Goal: Task Accomplishment & Management: Use online tool/utility

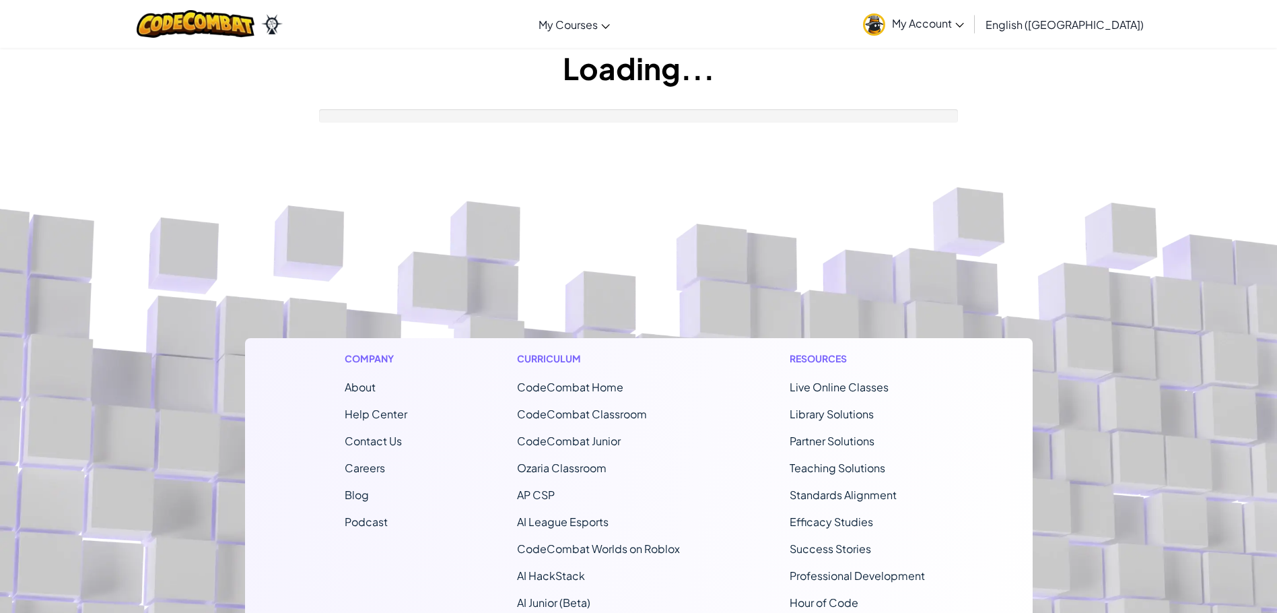
click at [527, 216] on footer "Company About Help Center Contact Us Careers Blog Podcast Curriculum CodeCombat…" at bounding box center [638, 500] width 1277 height 729
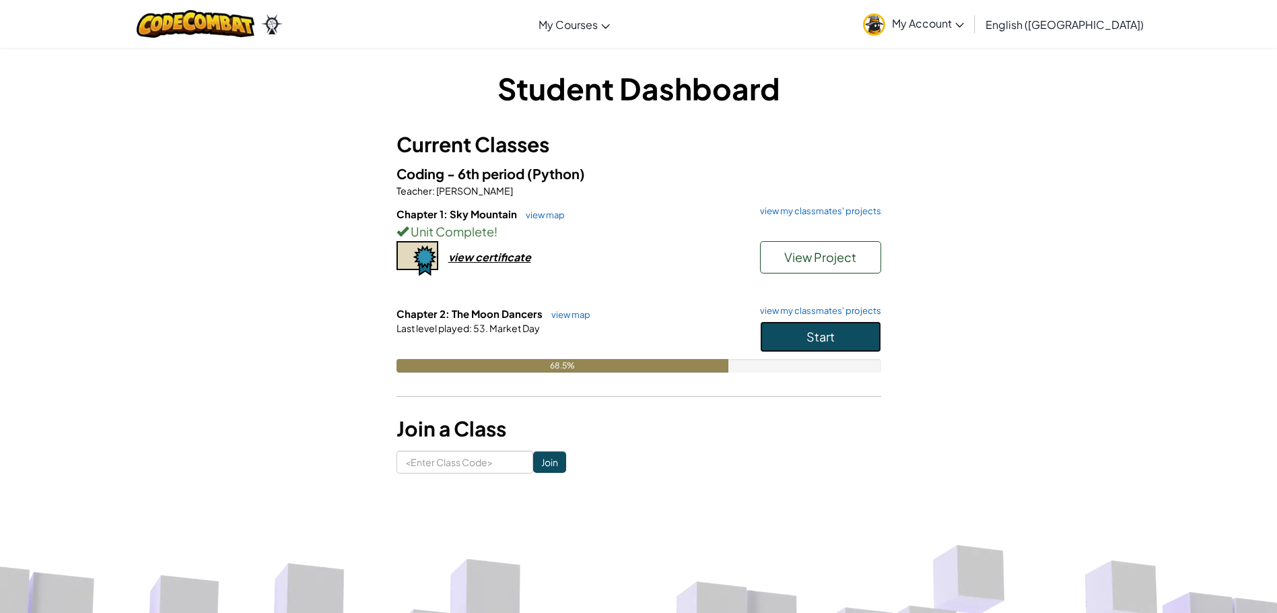
click at [841, 337] on button "Start" at bounding box center [820, 336] width 121 height 31
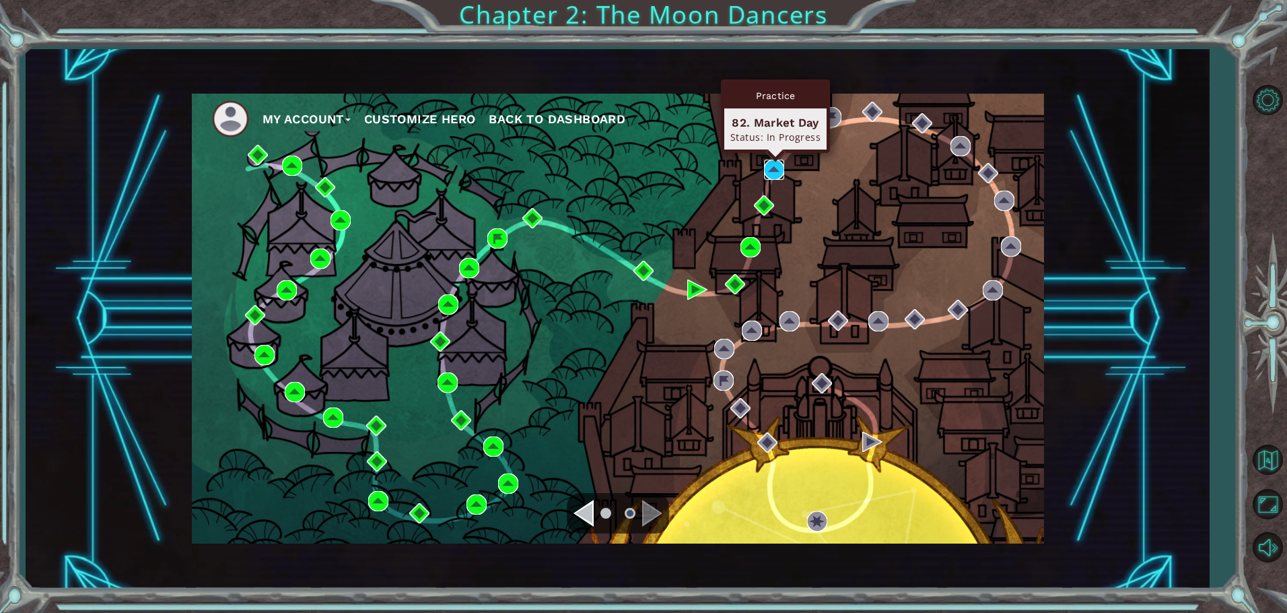
click at [769, 164] on img at bounding box center [774, 170] width 20 height 20
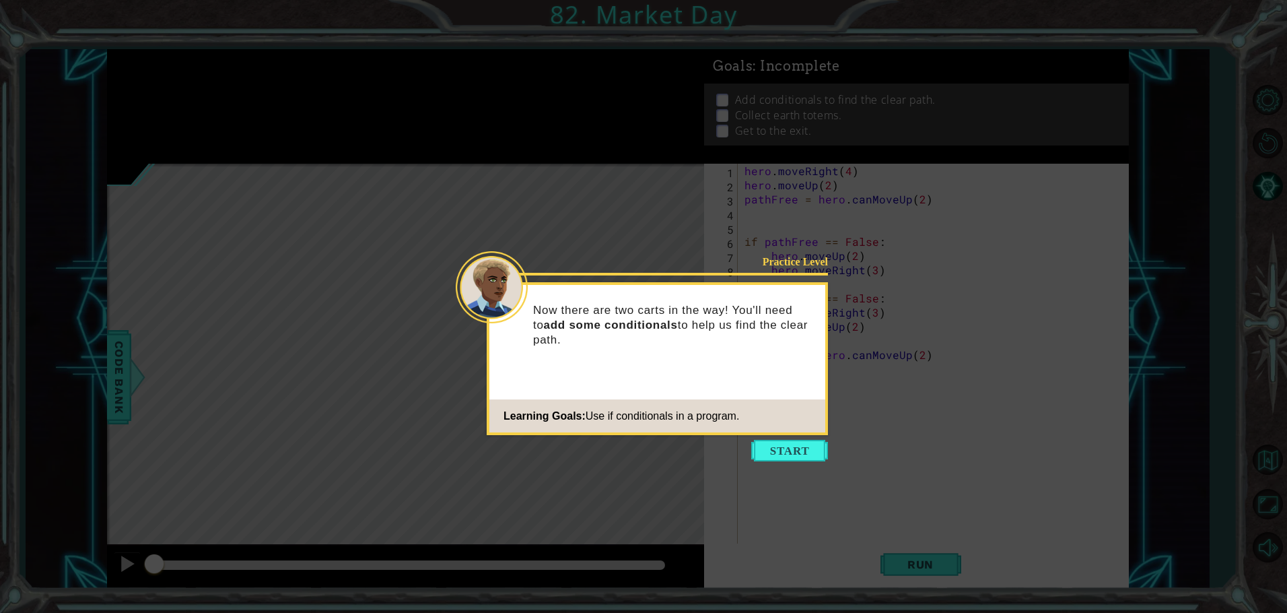
drag, startPoint x: 883, startPoint y: 369, endPoint x: 878, endPoint y: 405, distance: 36.7
drag, startPoint x: 878, startPoint y: 405, endPoint x: 793, endPoint y: 437, distance: 91.2
click at [793, 437] on icon at bounding box center [643, 306] width 1287 height 613
click at [795, 448] on button "Start" at bounding box center [789, 451] width 77 height 22
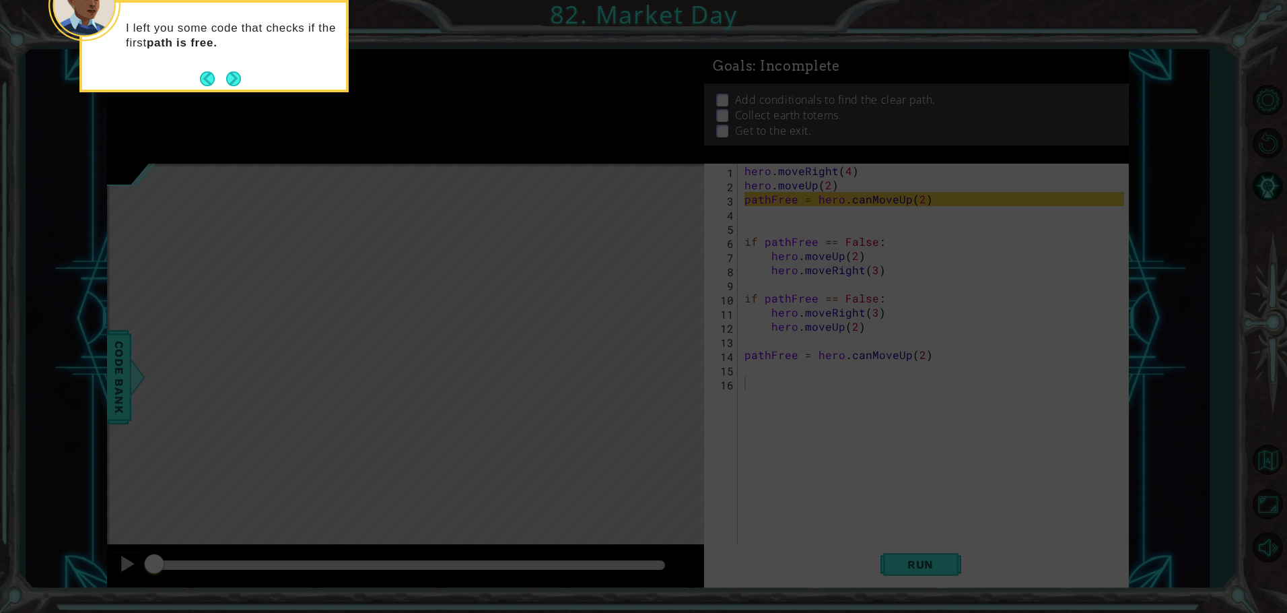
click at [227, 67] on div "I left you some code that checks if the first path is free." at bounding box center [214, 39] width 264 height 73
drag, startPoint x: 229, startPoint y: 76, endPoint x: 239, endPoint y: 77, distance: 10.2
click at [239, 77] on button "Next" at bounding box center [234, 79] width 16 height 16
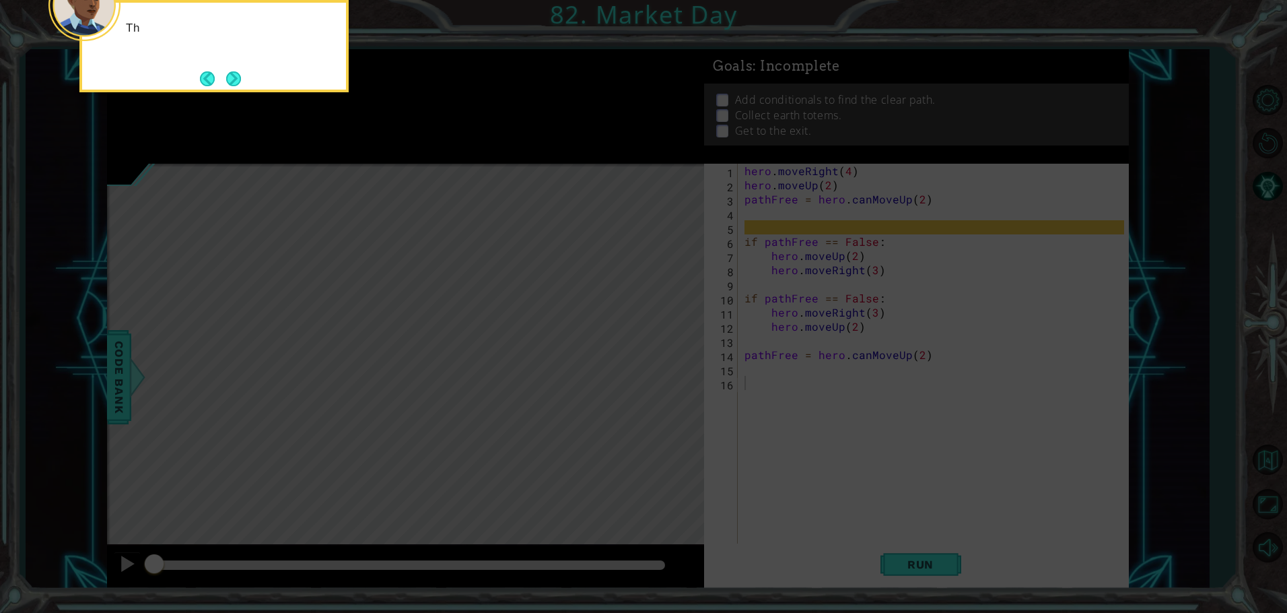
click at [239, 77] on button "Next" at bounding box center [233, 78] width 15 height 15
click at [239, 77] on button "Next" at bounding box center [233, 78] width 21 height 21
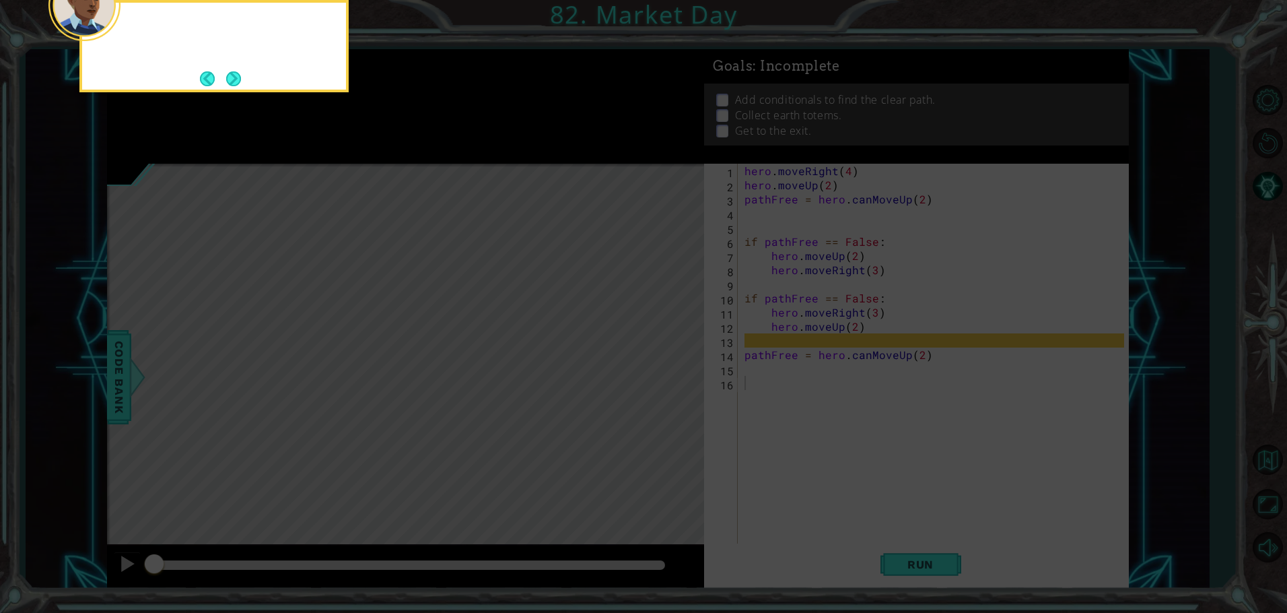
click at [239, 77] on button "Next" at bounding box center [233, 78] width 17 height 17
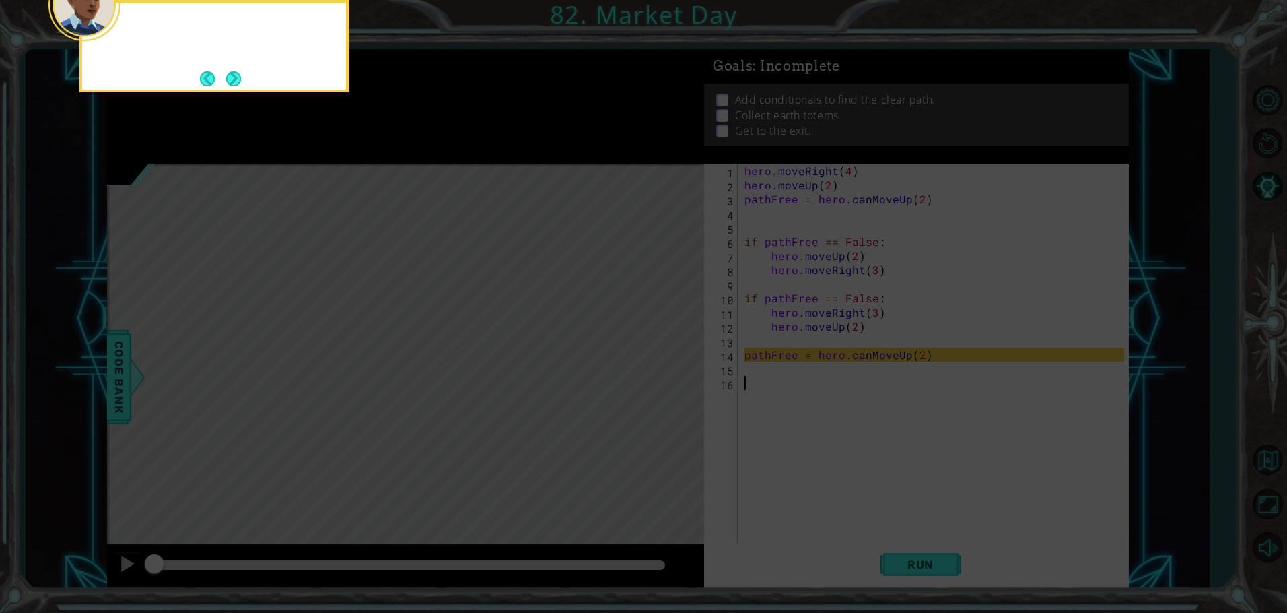
click at [239, 77] on button "Next" at bounding box center [234, 79] width 18 height 18
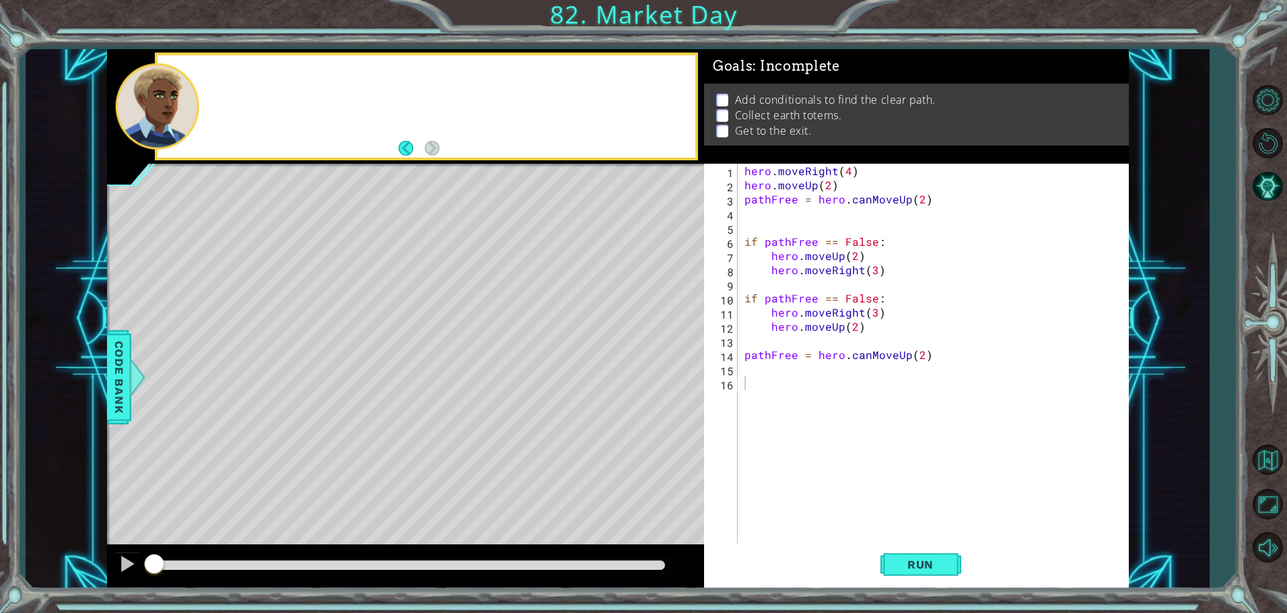
click at [239, 77] on div at bounding box center [427, 106] width 538 height 102
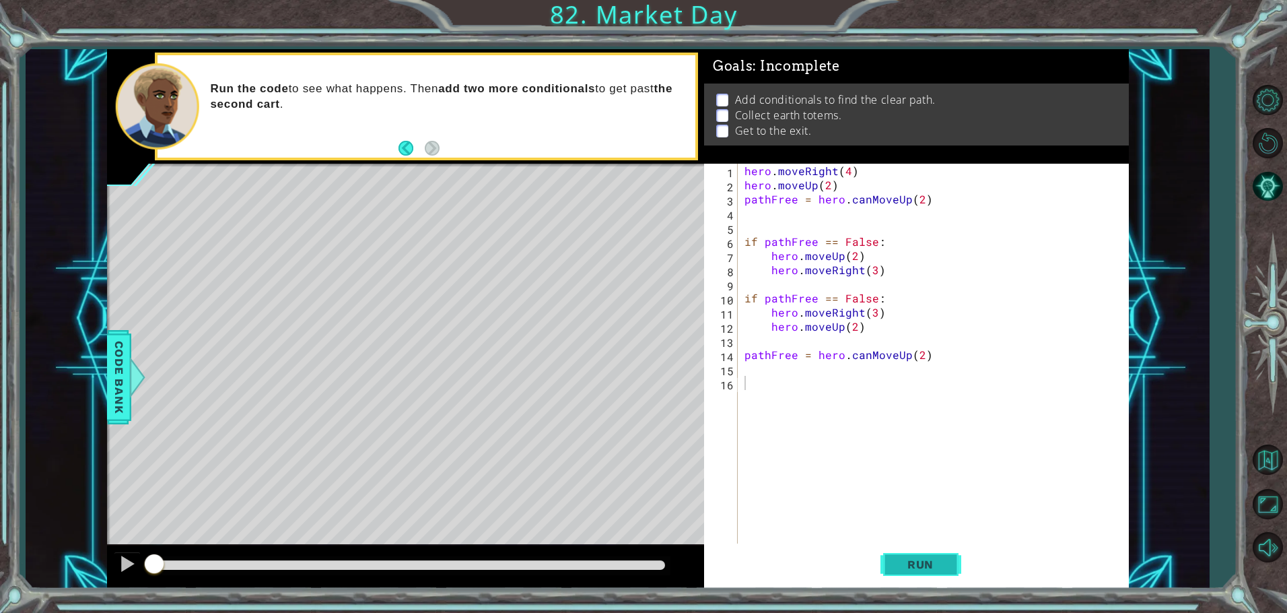
click at [932, 563] on span "Run" at bounding box center [920, 563] width 53 height 13
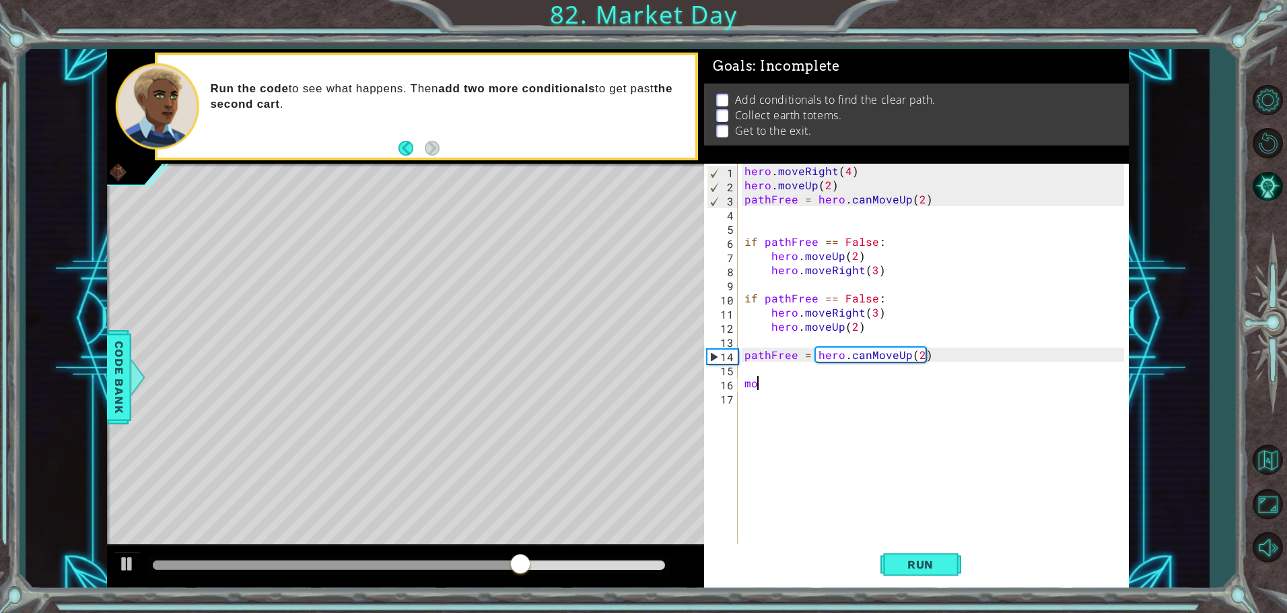
type textarea "m"
click at [872, 238] on div "hero . moveRight ( 4 ) hero . moveUp ( 2 ) pathFree = hero . canMoveUp ( 2 ) if…" at bounding box center [936, 369] width 389 height 410
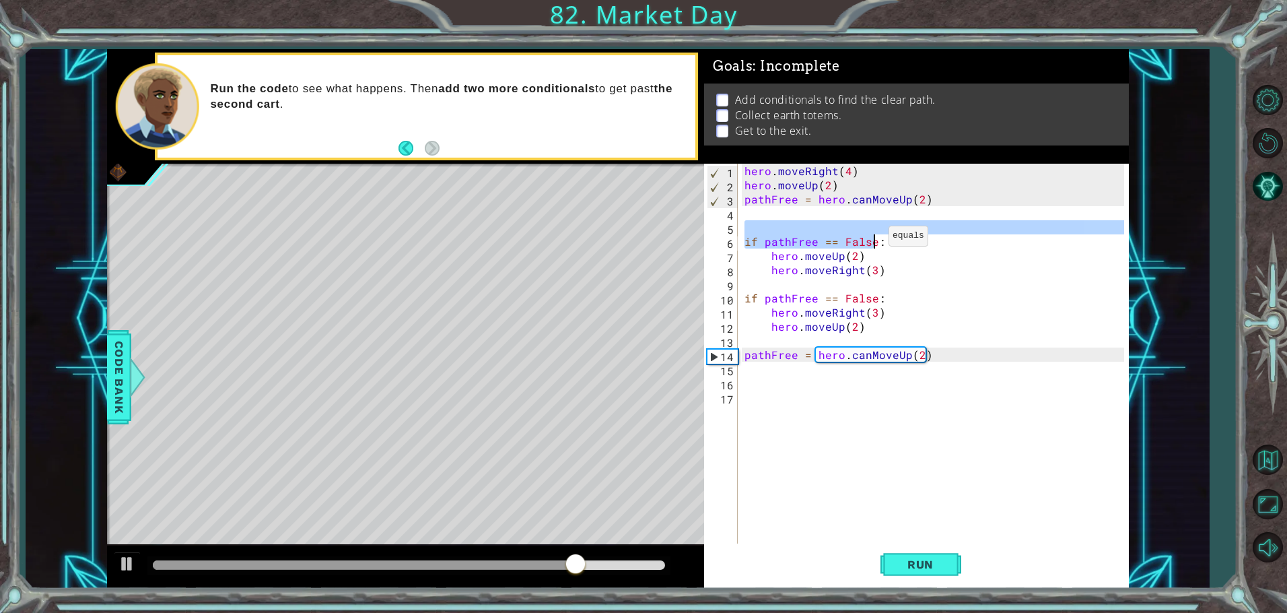
click at [872, 239] on div "hero . moveRight ( 4 ) hero . moveUp ( 2 ) pathFree = hero . canMoveUp ( 2 ) if…" at bounding box center [933, 355] width 382 height 382
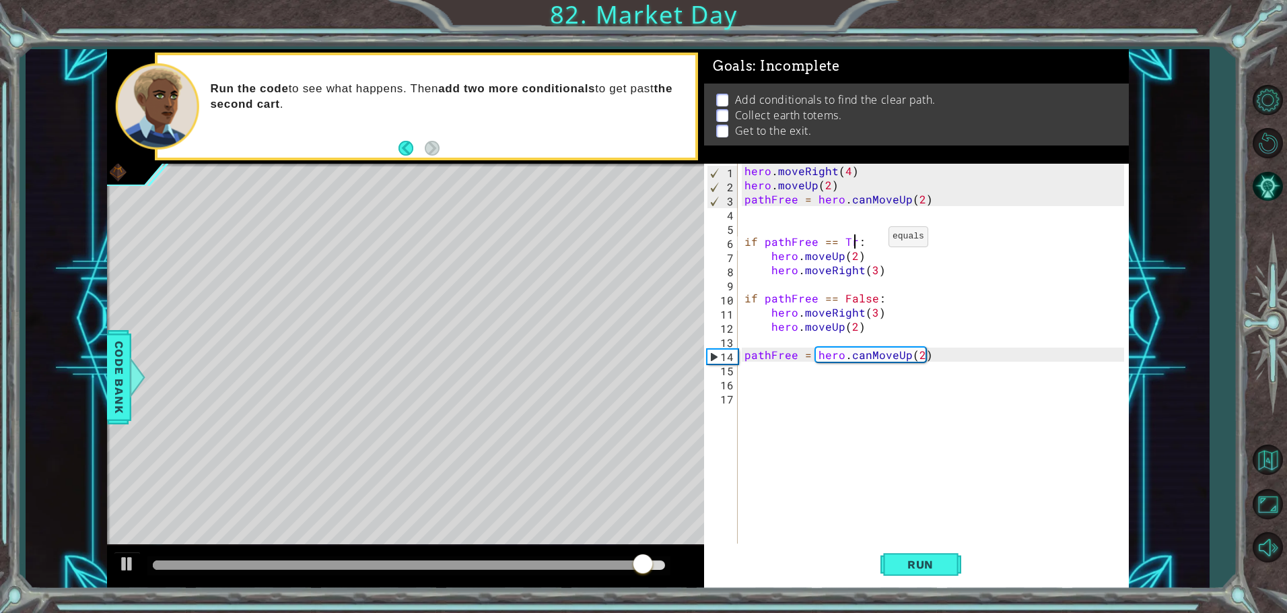
scroll to position [0, 7]
type textarea "if pathFree == True:"
click at [798, 372] on div "hero . moveRight ( 4 ) hero . moveUp ( 2 ) pathFree = hero . canMoveUp ( 2 ) if…" at bounding box center [936, 369] width 389 height 410
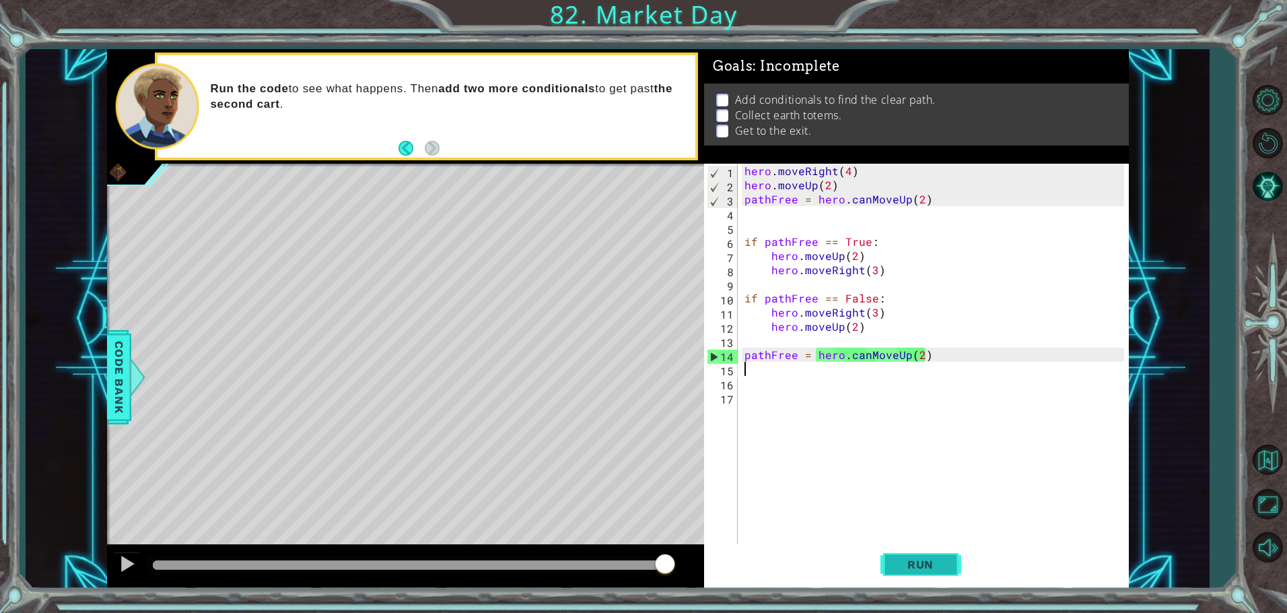
click at [918, 546] on button "Run" at bounding box center [920, 564] width 81 height 42
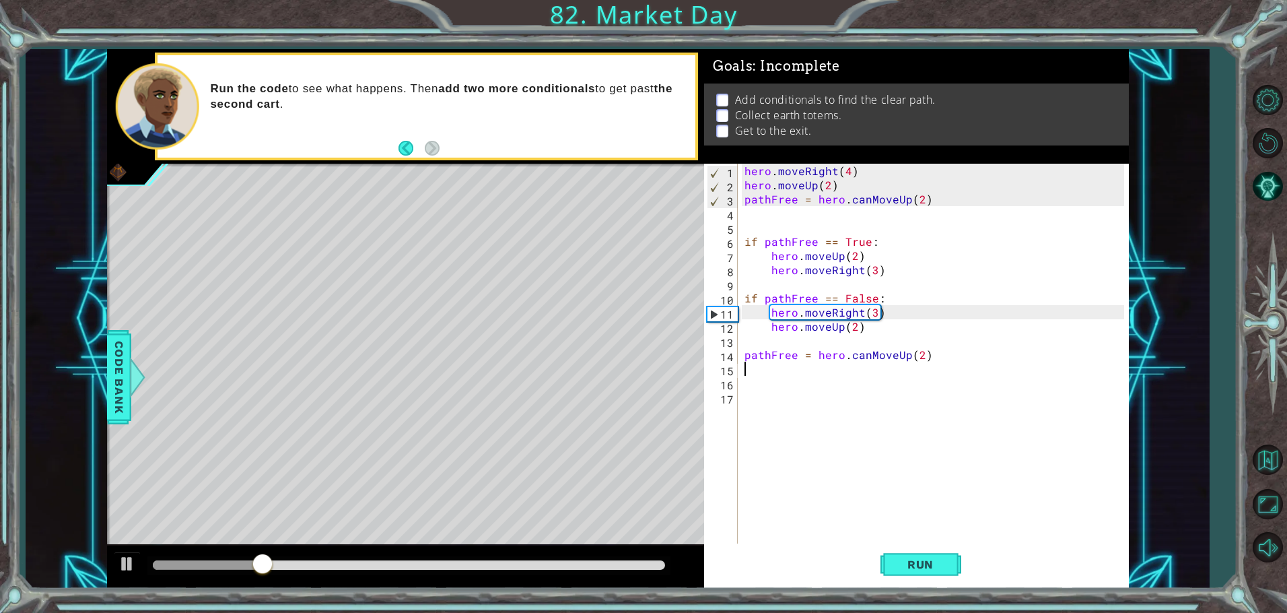
click at [874, 296] on div "hero . moveRight ( 4 ) hero . moveUp ( 2 ) pathFree = hero . canMoveUp ( 2 ) if…" at bounding box center [936, 369] width 389 height 410
click at [878, 306] on div "hero . moveRight ( 4 ) hero . moveUp ( 2 ) pathFree = hero . canMoveUp ( 2 ) if…" at bounding box center [936, 369] width 389 height 410
click at [876, 308] on div "hero . moveRight ( 4 ) hero . moveUp ( 2 ) pathFree = hero . canMoveUp ( 2 ) if…" at bounding box center [936, 369] width 389 height 410
type textarea "hero.moveRight(2)"
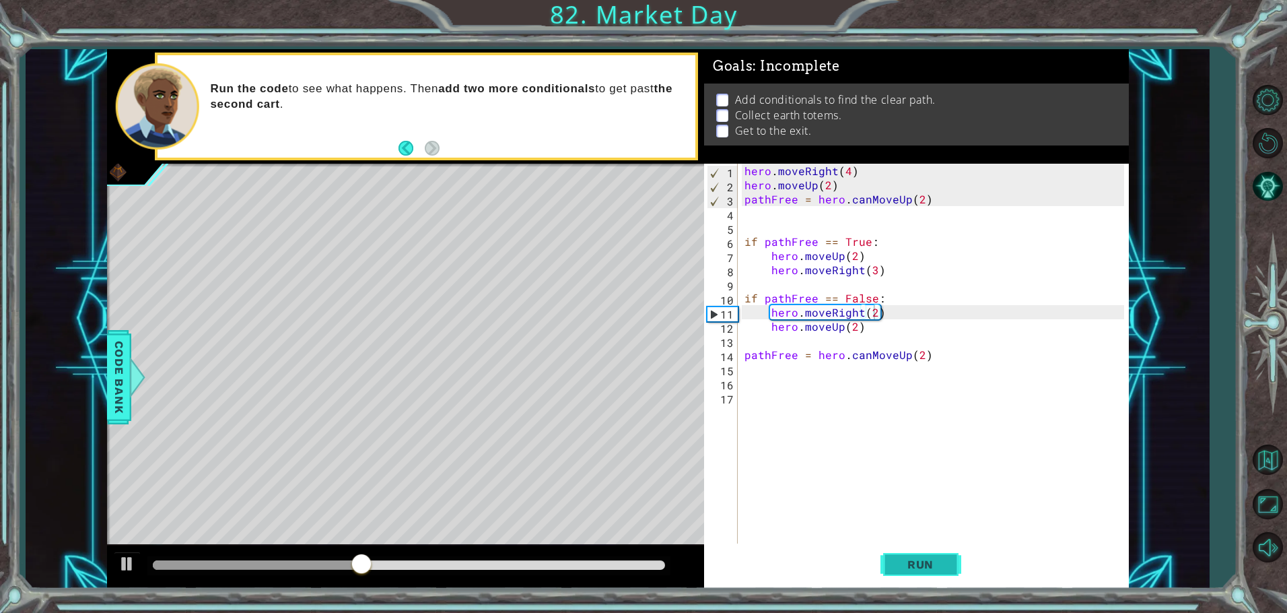
click at [915, 551] on button "Run" at bounding box center [920, 564] width 81 height 42
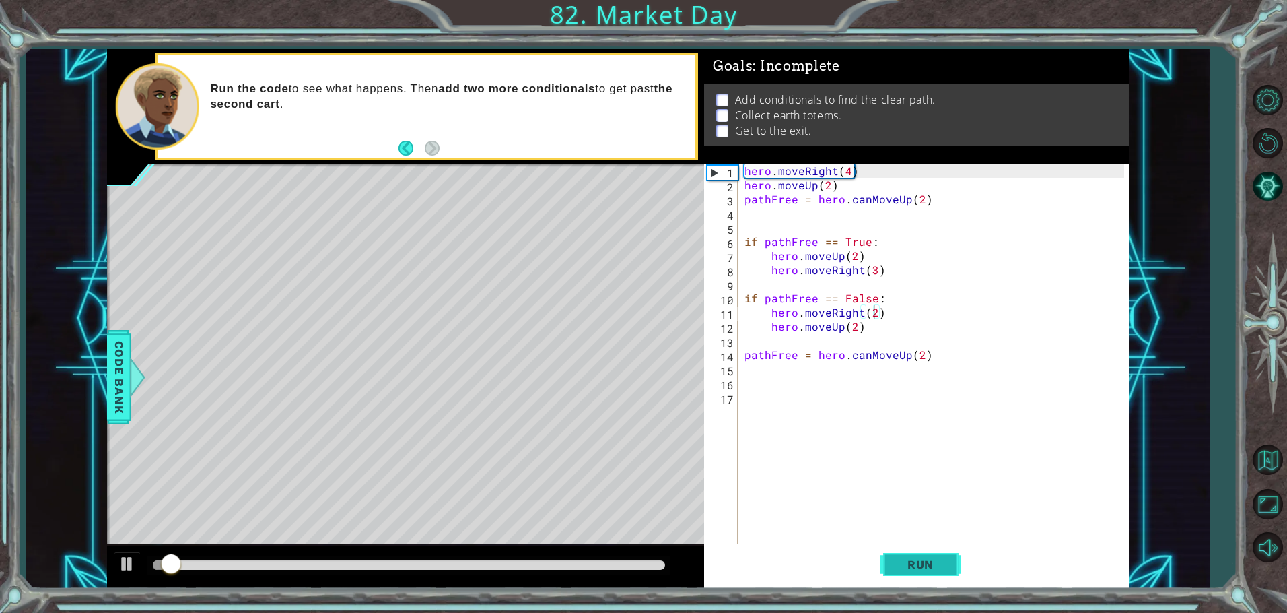
click at [913, 557] on span "Run" at bounding box center [920, 563] width 53 height 13
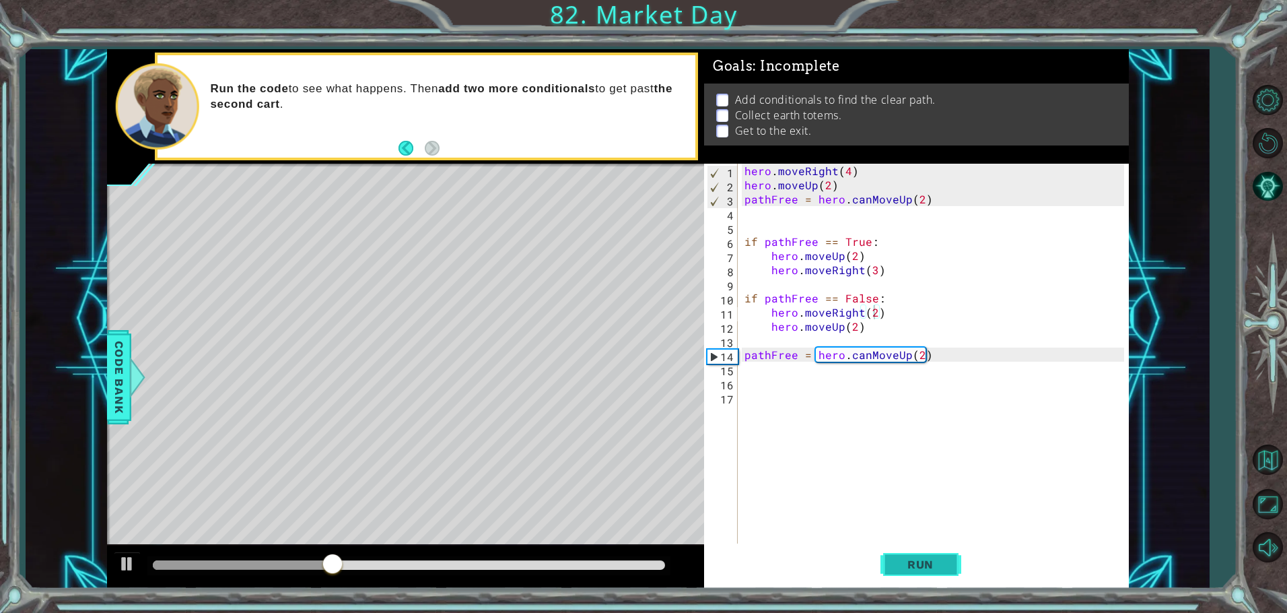
click at [915, 547] on button "Run" at bounding box center [920, 564] width 81 height 42
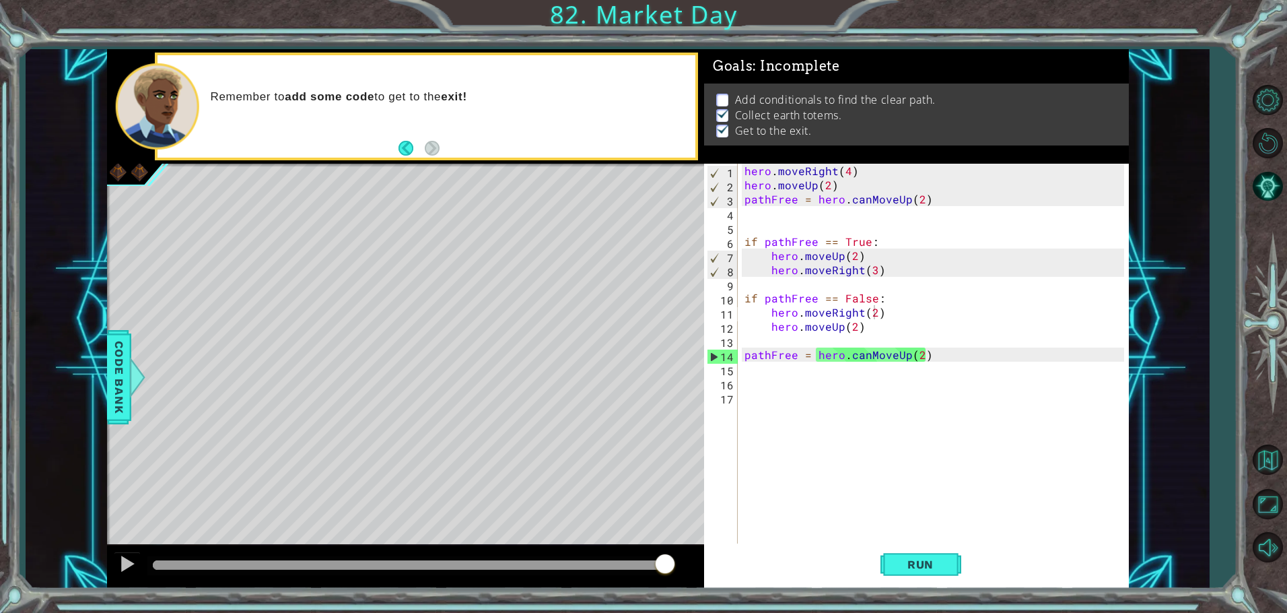
click at [109, 356] on span "Code Bank" at bounding box center [119, 377] width 22 height 82
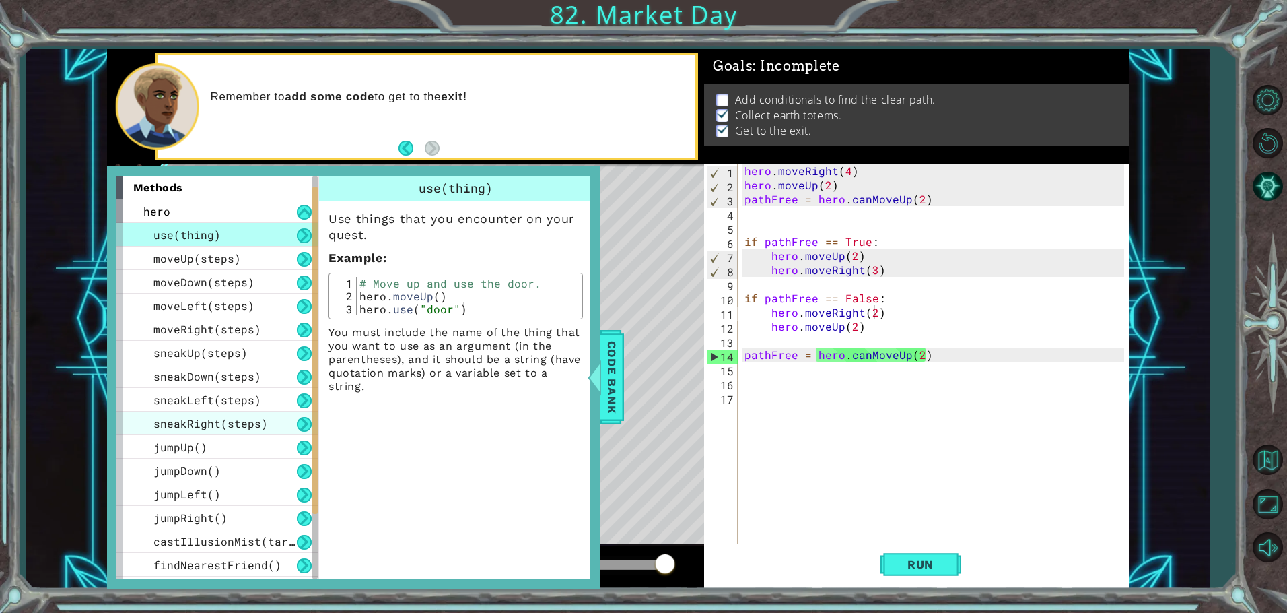
scroll to position [162, 0]
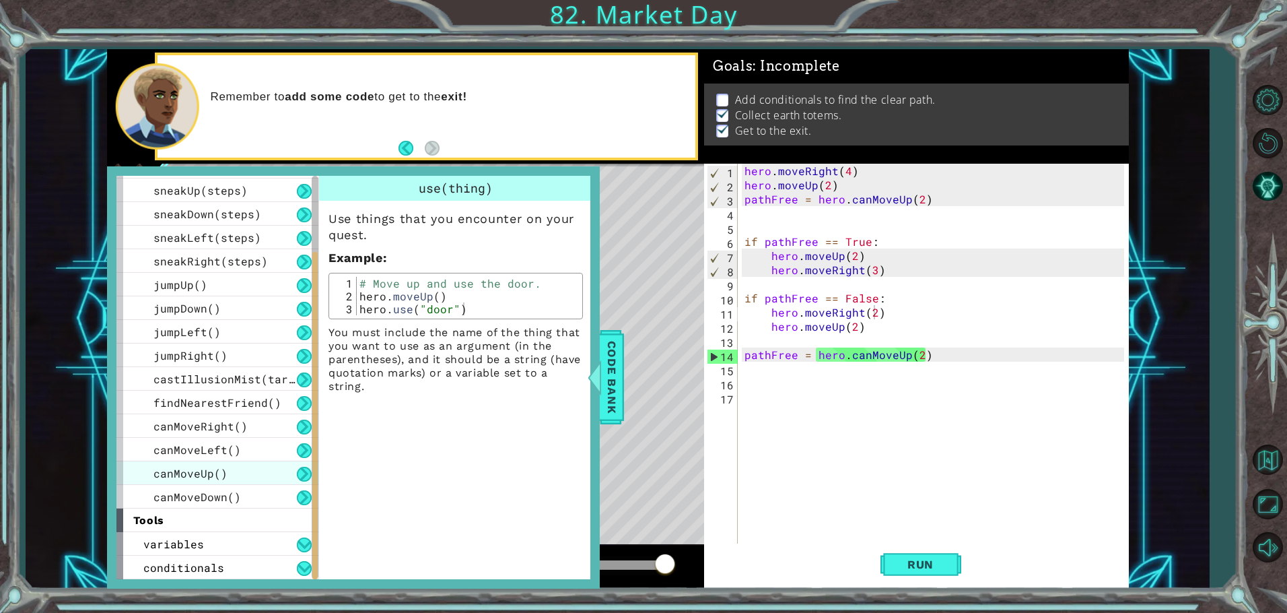
click at [223, 477] on span "canMoveUp()" at bounding box center [190, 473] width 74 height 14
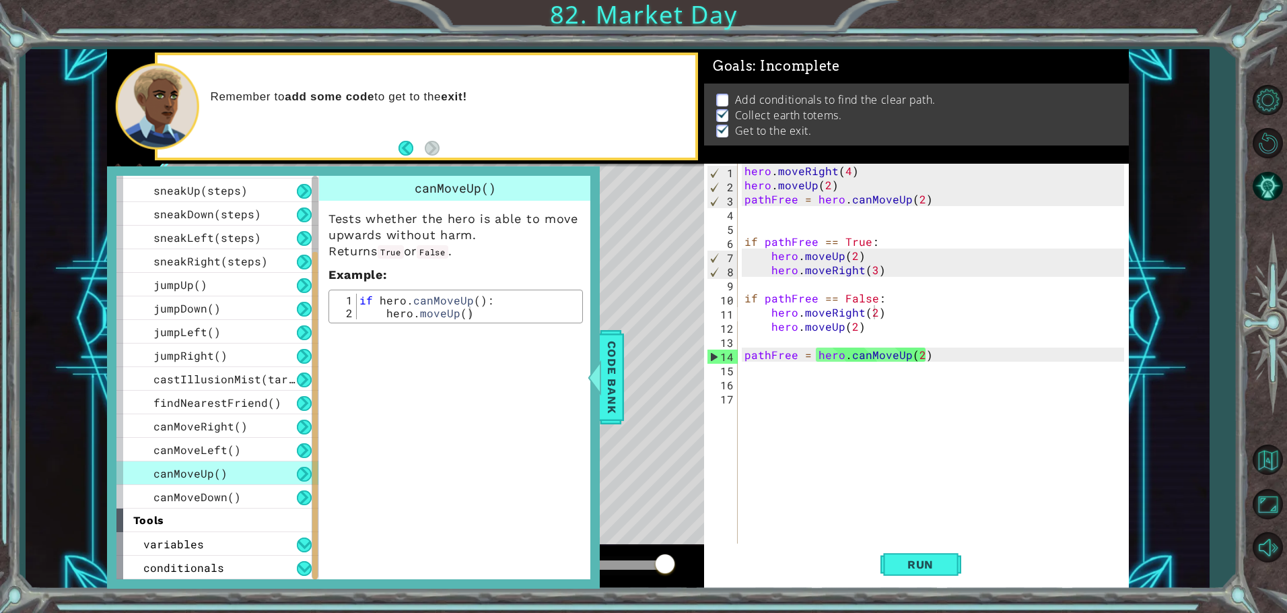
click at [219, 474] on span "canMoveUp()" at bounding box center [190, 473] width 74 height 14
click at [234, 420] on span "canMoveRight()" at bounding box center [200, 426] width 94 height 14
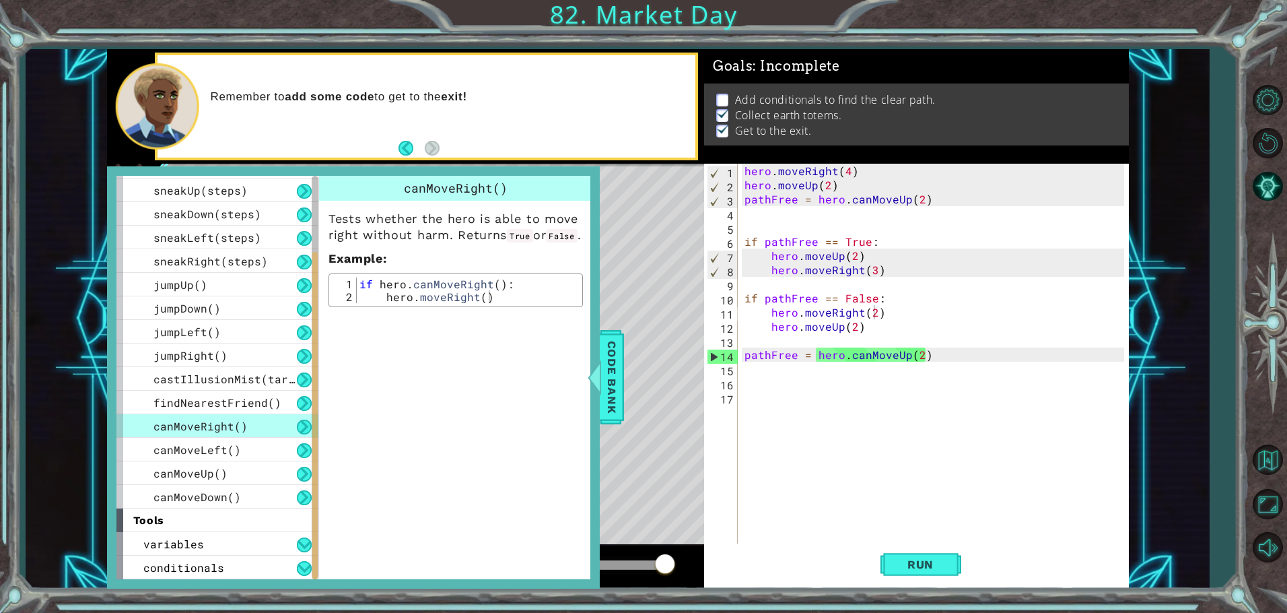
type textarea "if hero.canMoveRight():"
drag, startPoint x: 379, startPoint y: 300, endPoint x: 511, endPoint y: 302, distance: 131.9
click at [511, 302] on div "if hero . canMoveRight ( ) : hero . moveRight ( )" at bounding box center [468, 302] width 222 height 51
click at [878, 310] on div "hero . moveRight ( 4 ) hero . moveUp ( 2 ) pathFree = hero . canMoveUp ( 2 ) if…" at bounding box center [936, 369] width 389 height 410
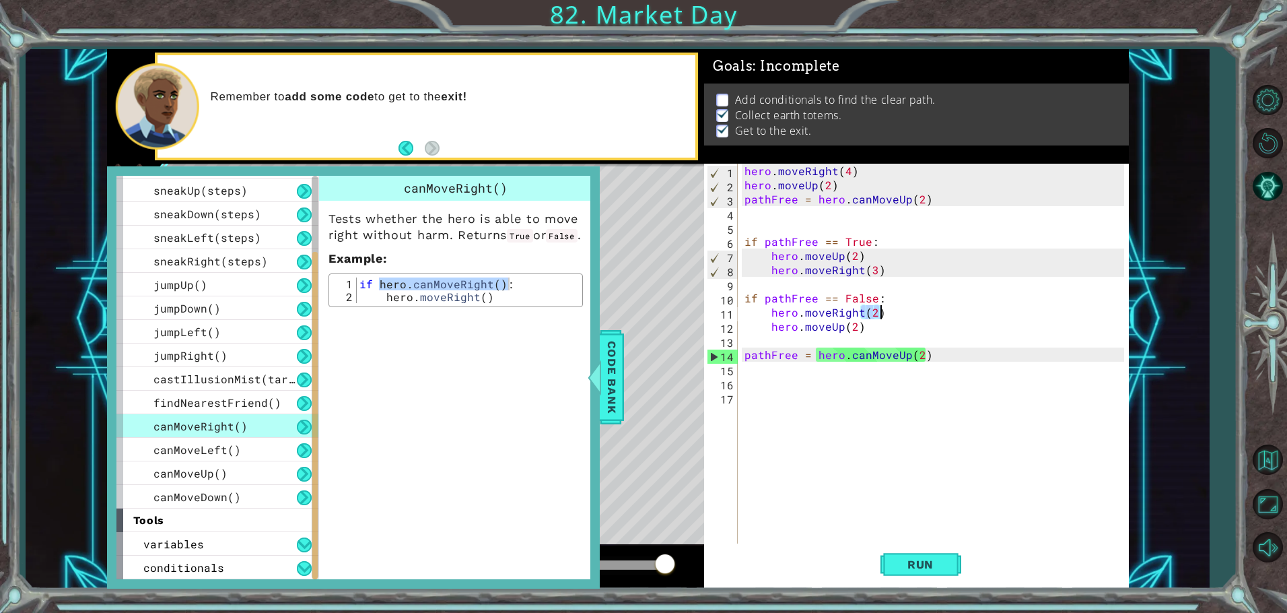
click at [880, 310] on div "hero . moveRight ( 4 ) hero . moveUp ( 2 ) pathFree = hero . canMoveUp ( 2 ) if…" at bounding box center [933, 355] width 382 height 382
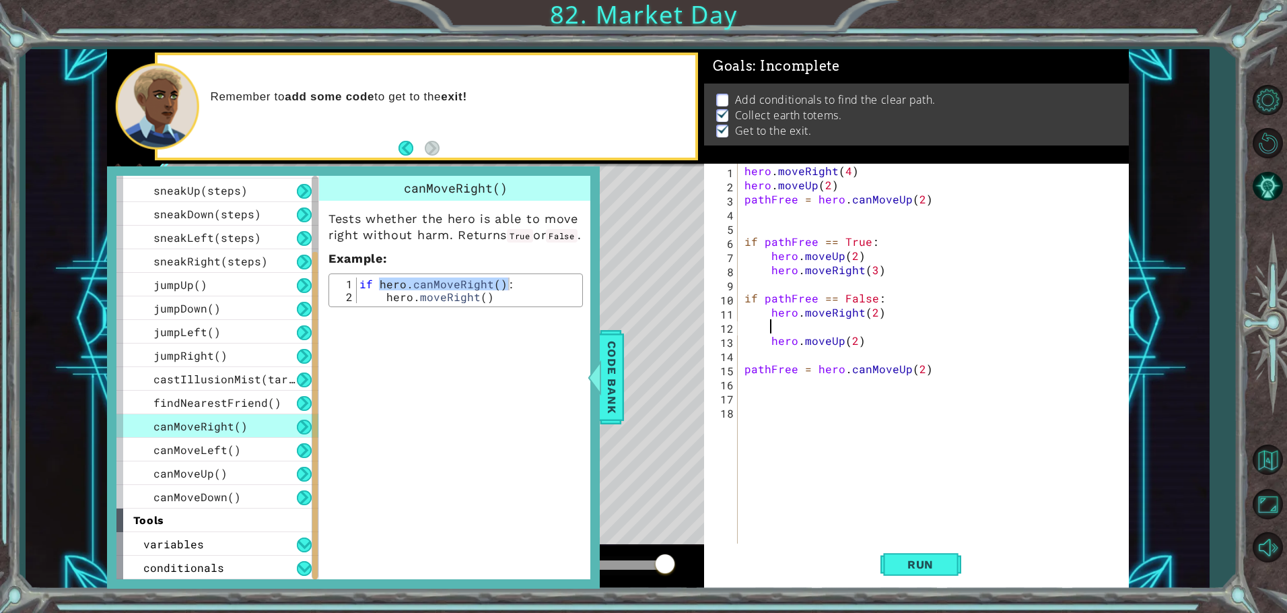
scroll to position [0, 1]
paste textarea "hero.canMoveRight():"
click at [888, 328] on div "hero . moveRight ( 4 ) hero . moveUp ( 2 ) pathFree = hero . canMoveUp ( 2 ) if…" at bounding box center [936, 369] width 389 height 410
click at [621, 347] on span "Code Bank" at bounding box center [612, 377] width 22 height 82
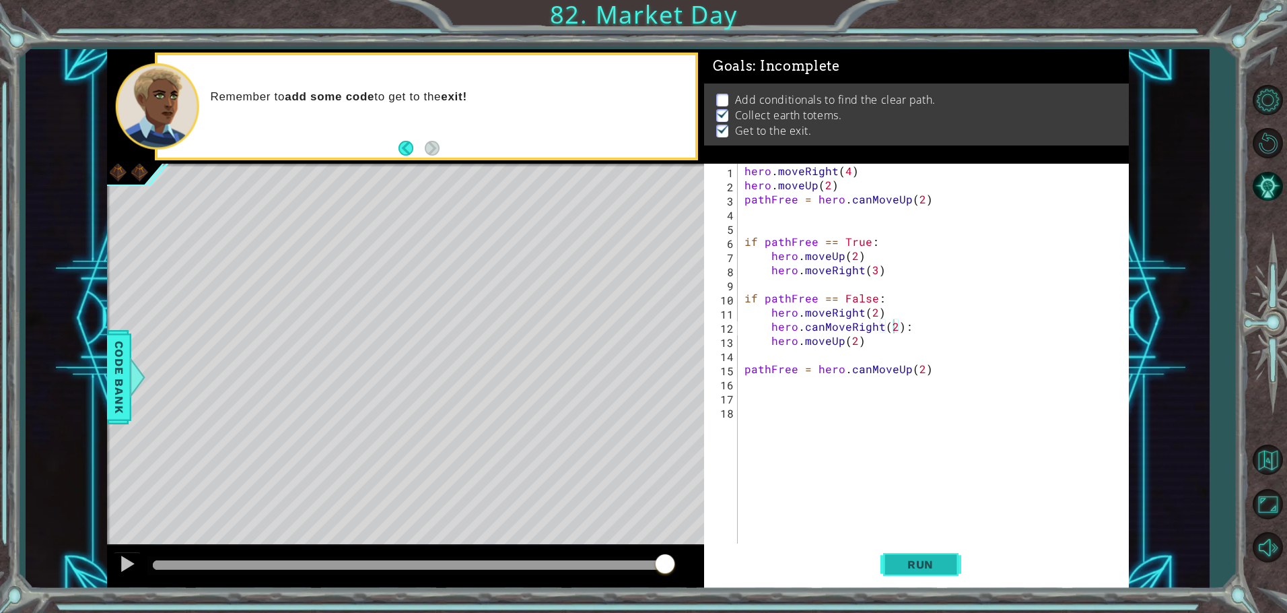
click at [942, 561] on span "Run" at bounding box center [920, 563] width 53 height 13
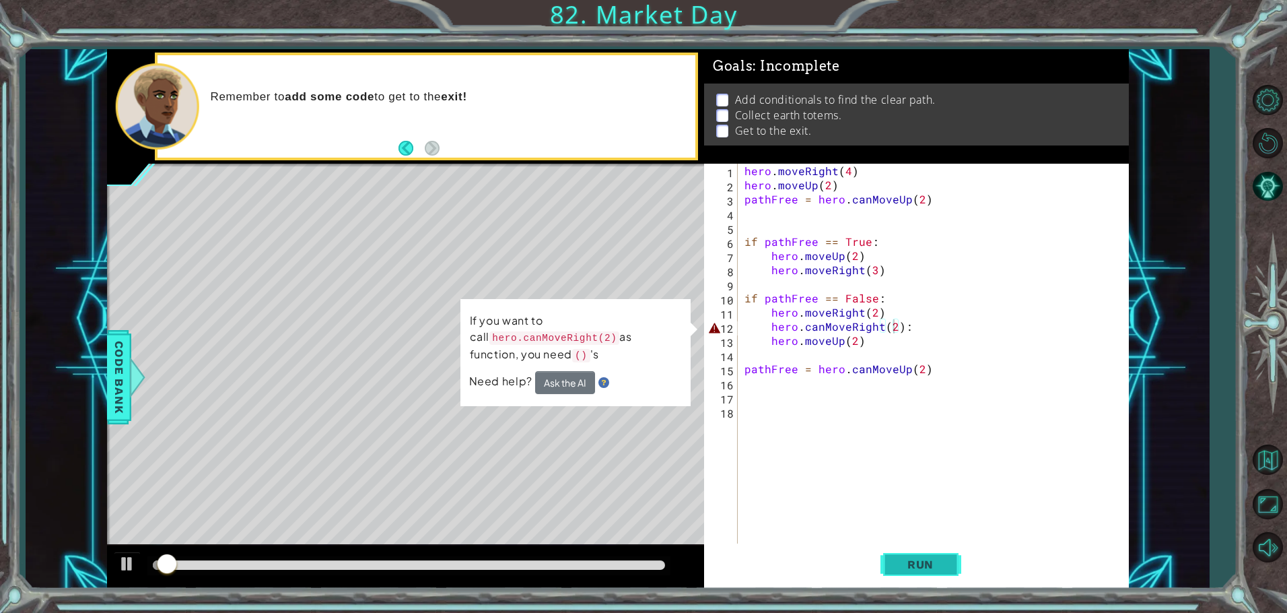
click at [932, 553] on button "Run" at bounding box center [920, 564] width 81 height 42
click at [928, 551] on button "Run" at bounding box center [920, 564] width 81 height 42
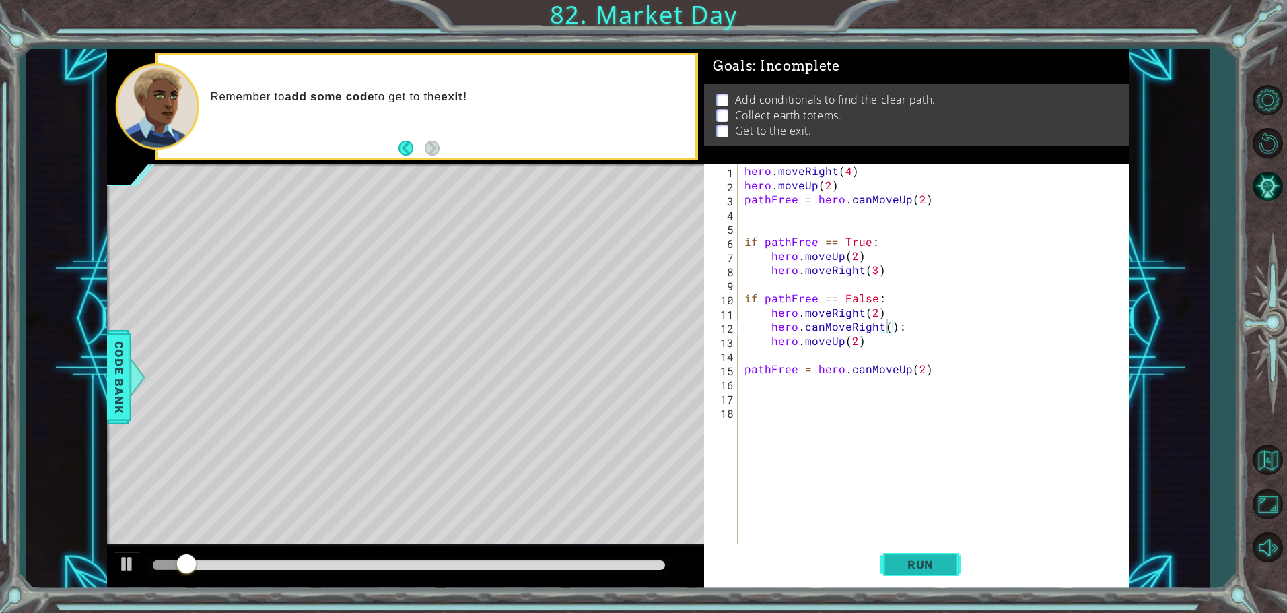
click at [940, 543] on button "Run" at bounding box center [920, 564] width 81 height 42
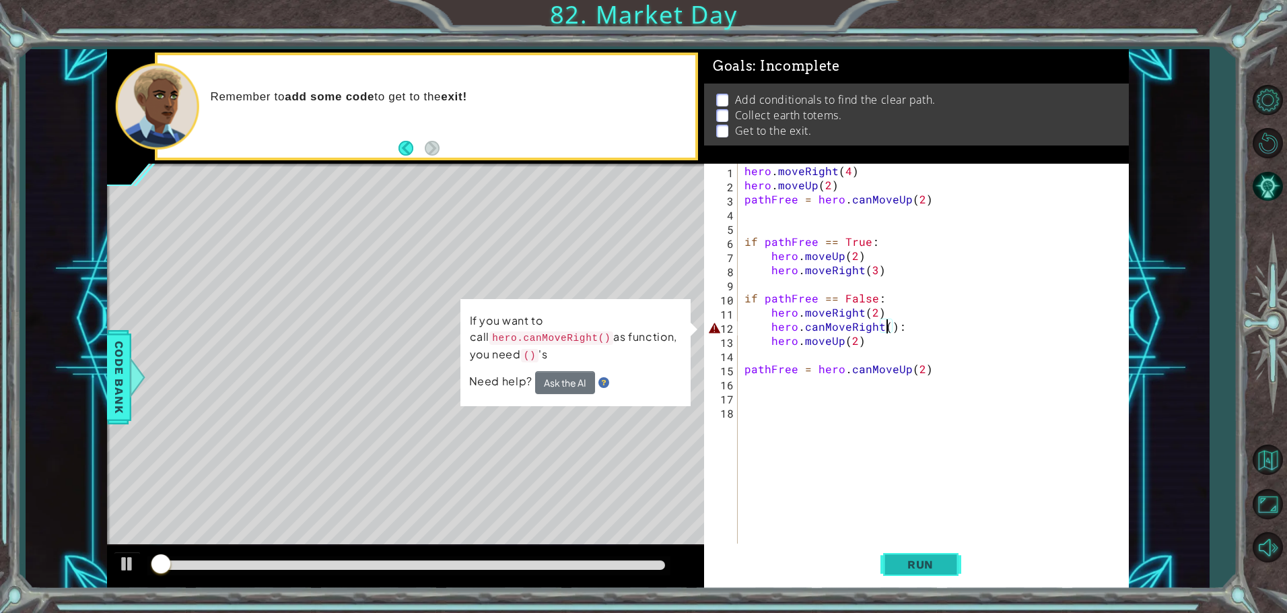
drag, startPoint x: 940, startPoint y: 547, endPoint x: 939, endPoint y: 536, distance: 11.5
click at [939, 545] on button "Run" at bounding box center [920, 564] width 81 height 42
click at [897, 319] on div "hero . moveRight ( 4 ) hero . moveUp ( 2 ) pathFree = hero . canMoveUp ( 2 ) if…" at bounding box center [936, 369] width 389 height 410
drag, startPoint x: 905, startPoint y: 322, endPoint x: 712, endPoint y: 319, distance: 193.2
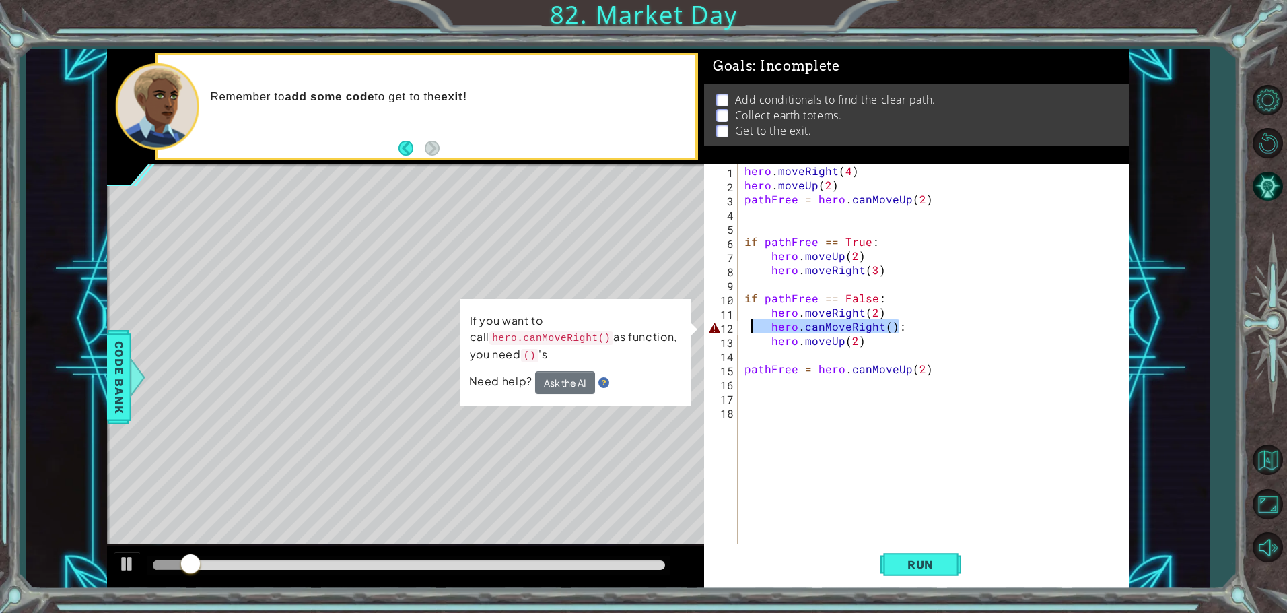
click at [748, 324] on div "hero . moveRight ( 4 ) hero . moveUp ( 2 ) pathFree = hero . canMoveUp ( 2 ) if…" at bounding box center [936, 369] width 389 height 410
type textarea "hero.canMoveRight():"
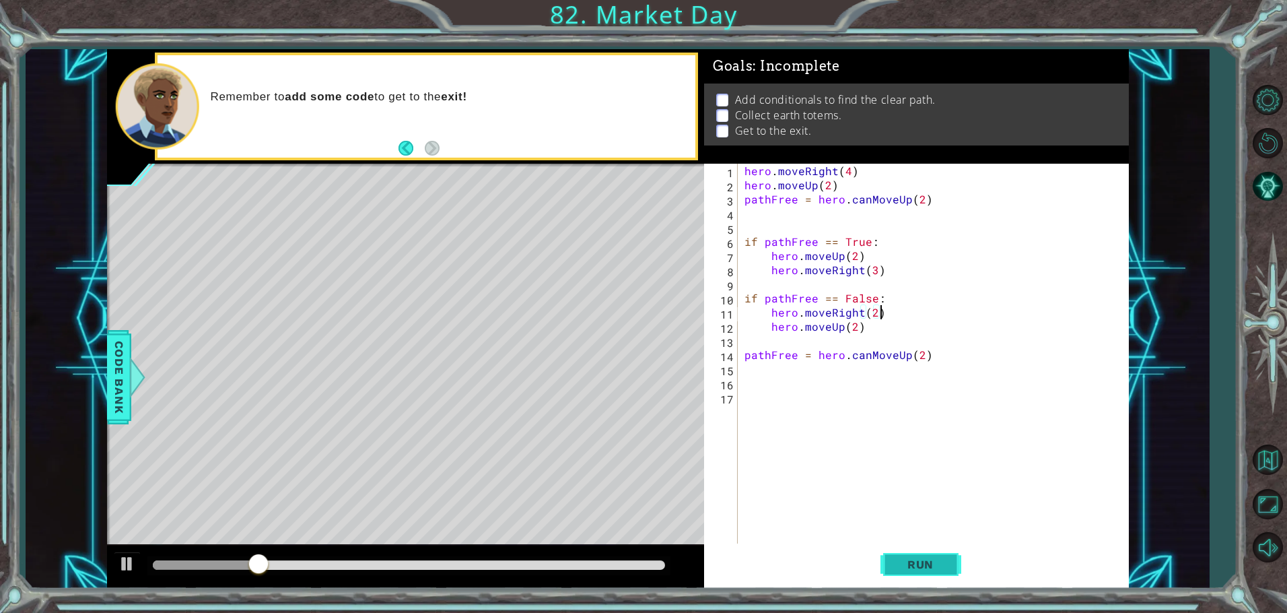
click at [909, 557] on button "Run" at bounding box center [920, 564] width 81 height 42
click at [918, 549] on button "Run" at bounding box center [920, 564] width 81 height 42
click at [918, 547] on button "Run" at bounding box center [920, 564] width 81 height 42
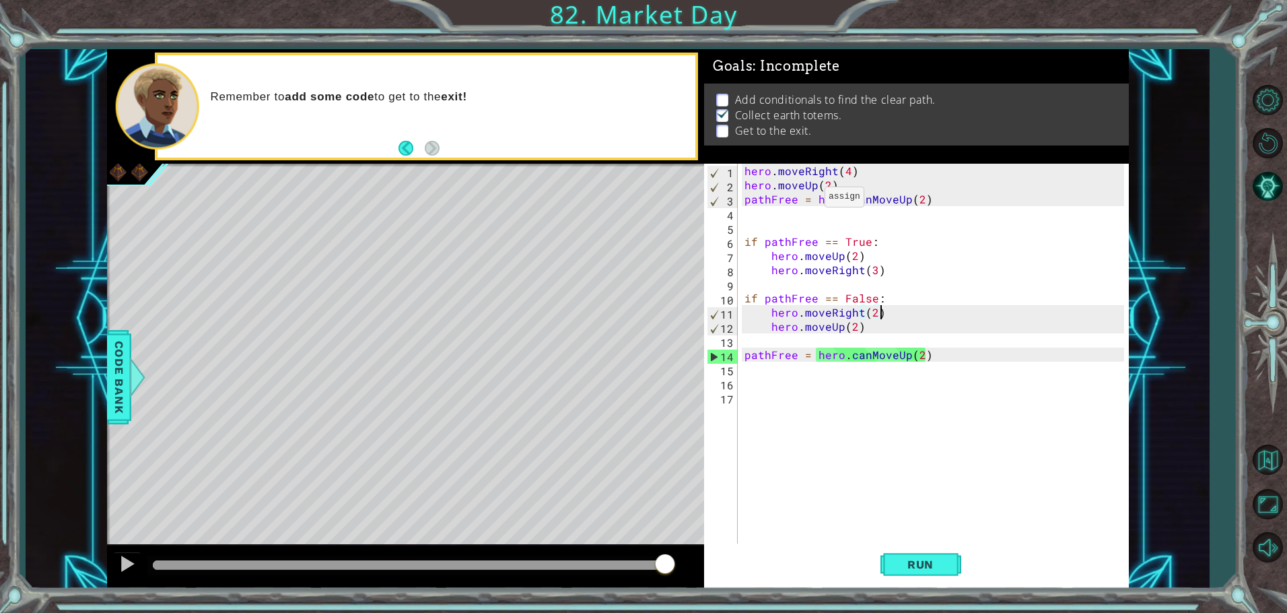
type textarea "pathFree = hero.canMoveUp(2)"
drag, startPoint x: 471, startPoint y: 341, endPoint x: 520, endPoint y: 338, distance: 49.3
drag, startPoint x: 520, startPoint y: 338, endPoint x: 530, endPoint y: 312, distance: 27.9
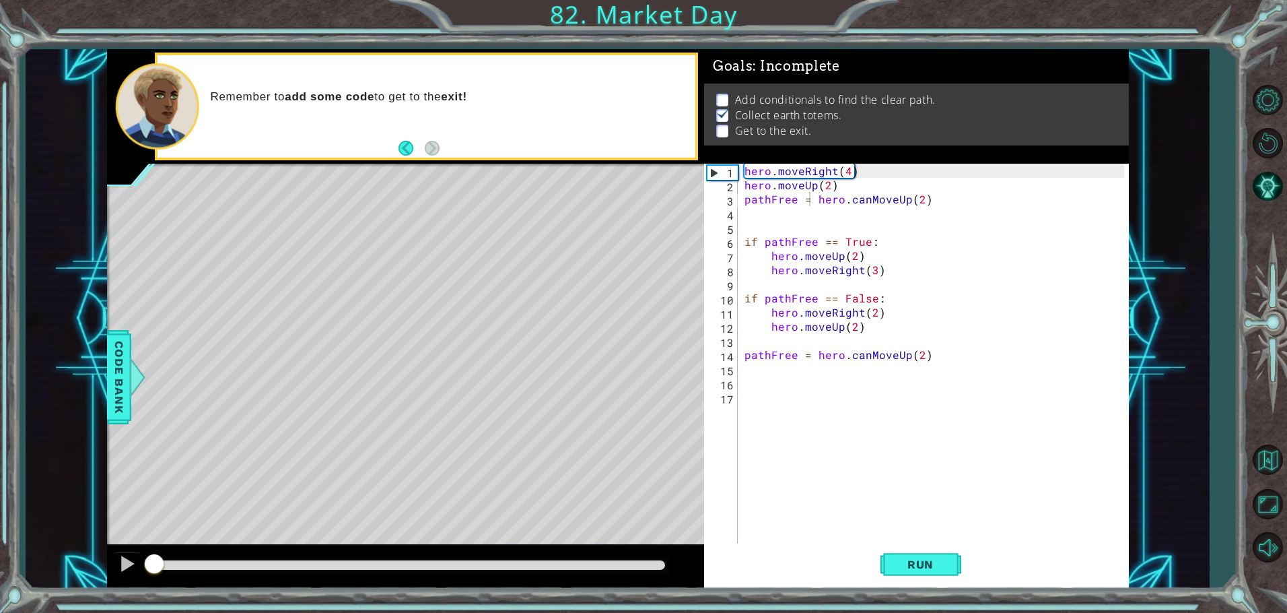
drag, startPoint x: 667, startPoint y: 561, endPoint x: 105, endPoint y: 526, distance: 563.1
click at [105, 526] on div "1 ההההההההההההההההההההההההההההההההההההההההההההההההההההההההההההההההההההההההההההה…" at bounding box center [618, 318] width 1184 height 539
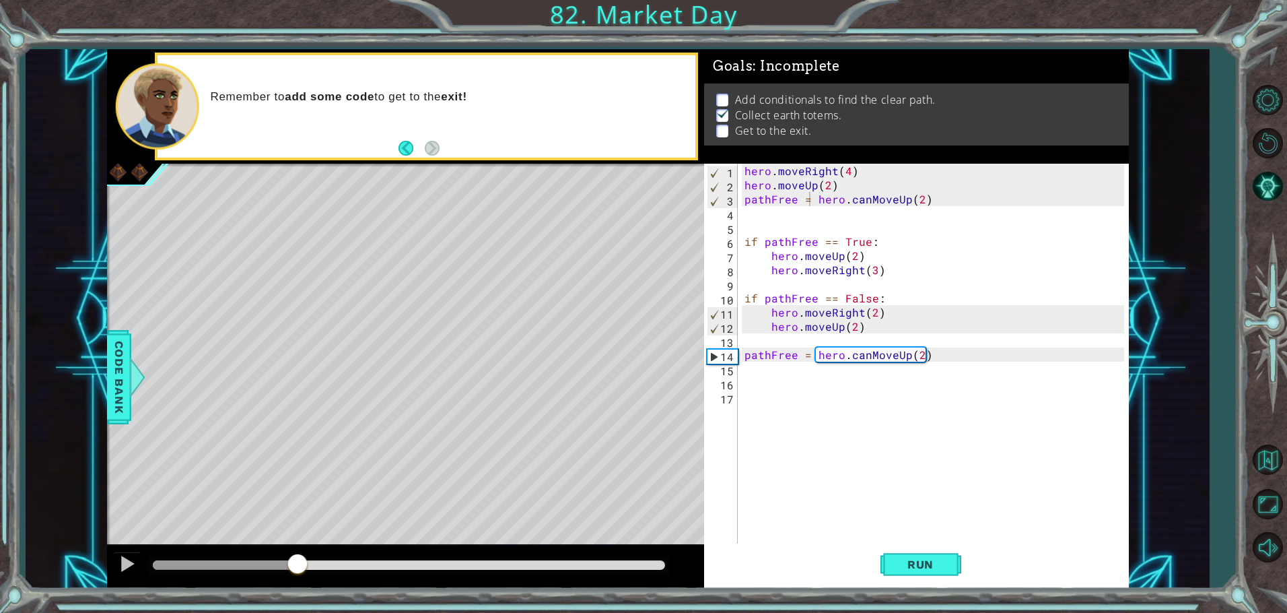
drag, startPoint x: 155, startPoint y: 553, endPoint x: 298, endPoint y: 555, distance: 142.0
click at [298, 555] on div at bounding box center [297, 565] width 24 height 24
click at [927, 355] on div "hero . moveRight ( 4 ) hero . moveUp ( 2 ) pathFree = hero . canMoveUp ( 2 ) if…" at bounding box center [936, 369] width 389 height 410
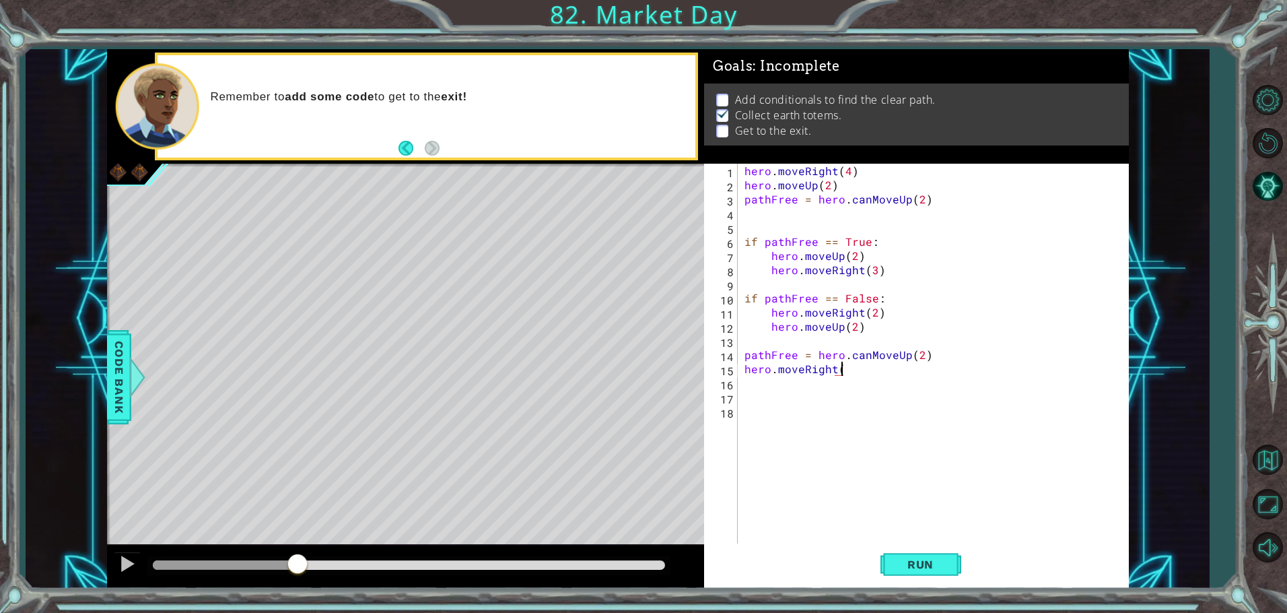
scroll to position [0, 6]
click at [655, 566] on div at bounding box center [409, 564] width 512 height 9
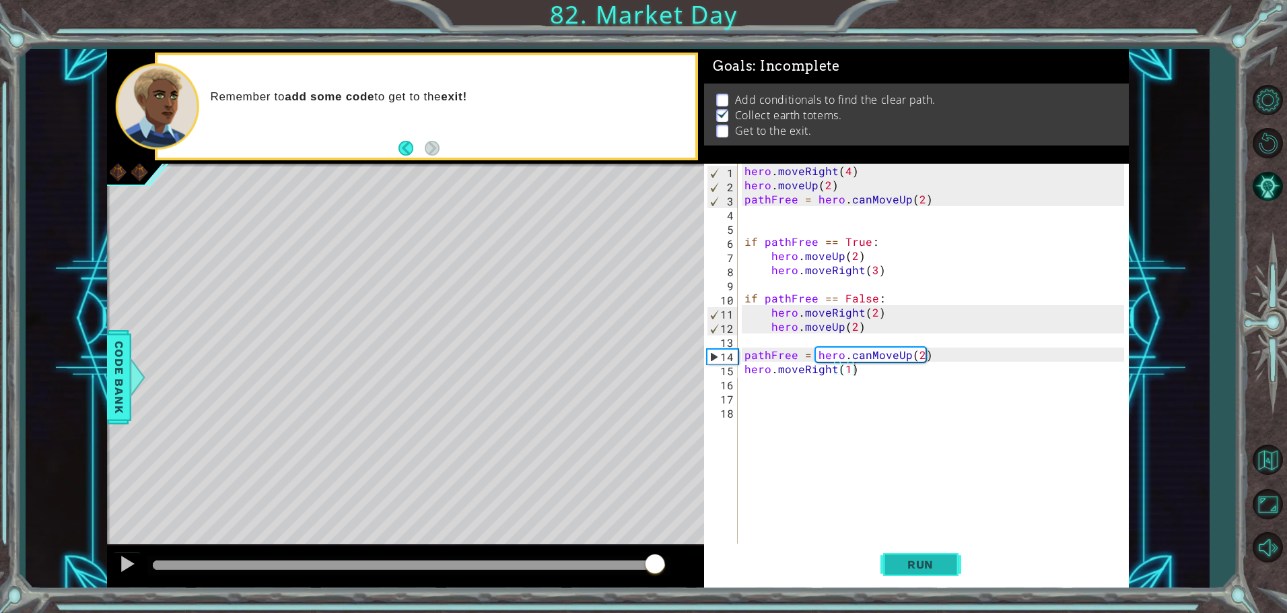
click at [930, 572] on button "Run" at bounding box center [920, 564] width 81 height 42
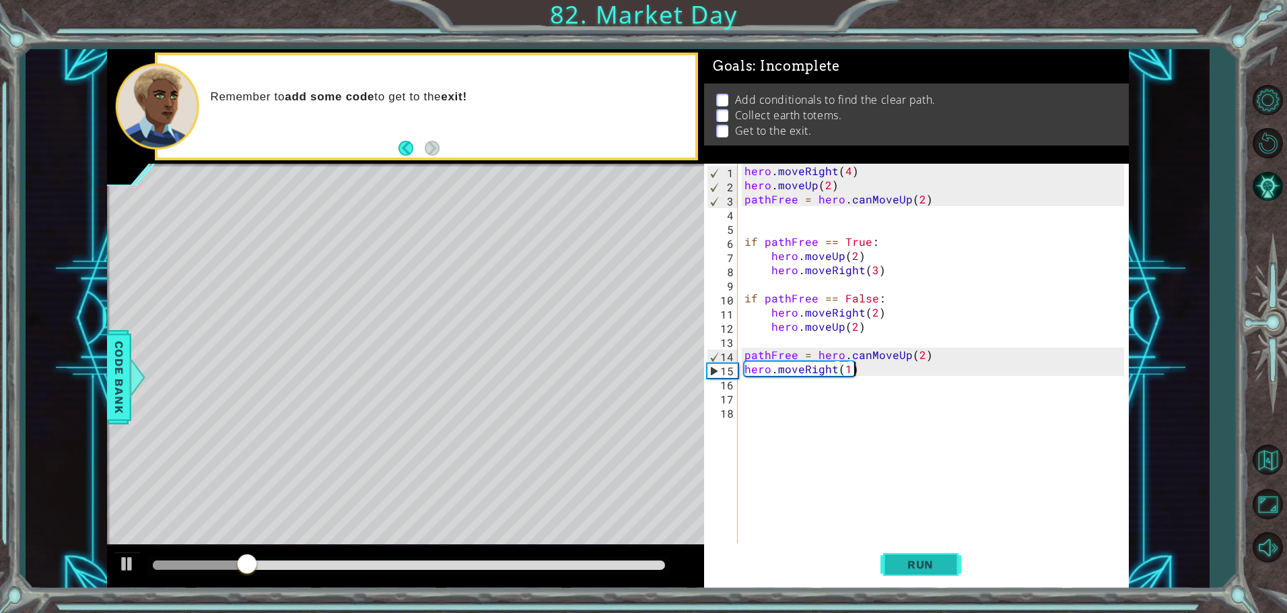
click at [900, 556] on button "Run" at bounding box center [920, 564] width 81 height 42
click at [846, 170] on div "hero . moveRight ( 4 ) hero . moveUp ( 2 ) pathFree = hero . canMoveUp ( 2 ) if…" at bounding box center [936, 369] width 389 height 410
click at [825, 183] on div "hero . moveRight ( 1 ) hero . moveUp ( 2 ) pathFree = hero . canMoveUp ( 2 ) if…" at bounding box center [936, 369] width 389 height 410
click at [831, 184] on div "hero . moveRight ( 1 ) hero . moveUp ( 2 ) pathFree = hero . canMoveUp ( 2 ) if…" at bounding box center [936, 369] width 389 height 410
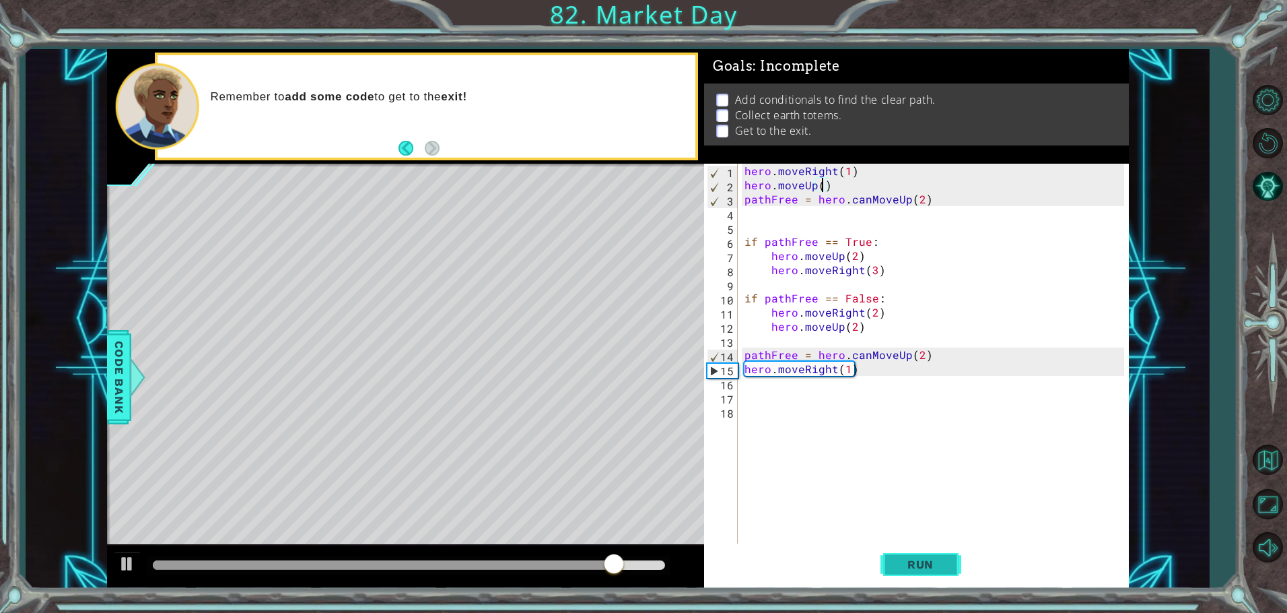
type textarea "hero.moveUp()"
click at [909, 564] on span "Run" at bounding box center [920, 563] width 53 height 13
drag, startPoint x: 830, startPoint y: 188, endPoint x: 730, endPoint y: 192, distance: 100.4
click at [730, 192] on div "hero.moveUp() 1 2 3 4 5 6 7 8 9 10 11 12 13 14 15 16 17 18 hero . moveRight ( 1…" at bounding box center [914, 355] width 420 height 382
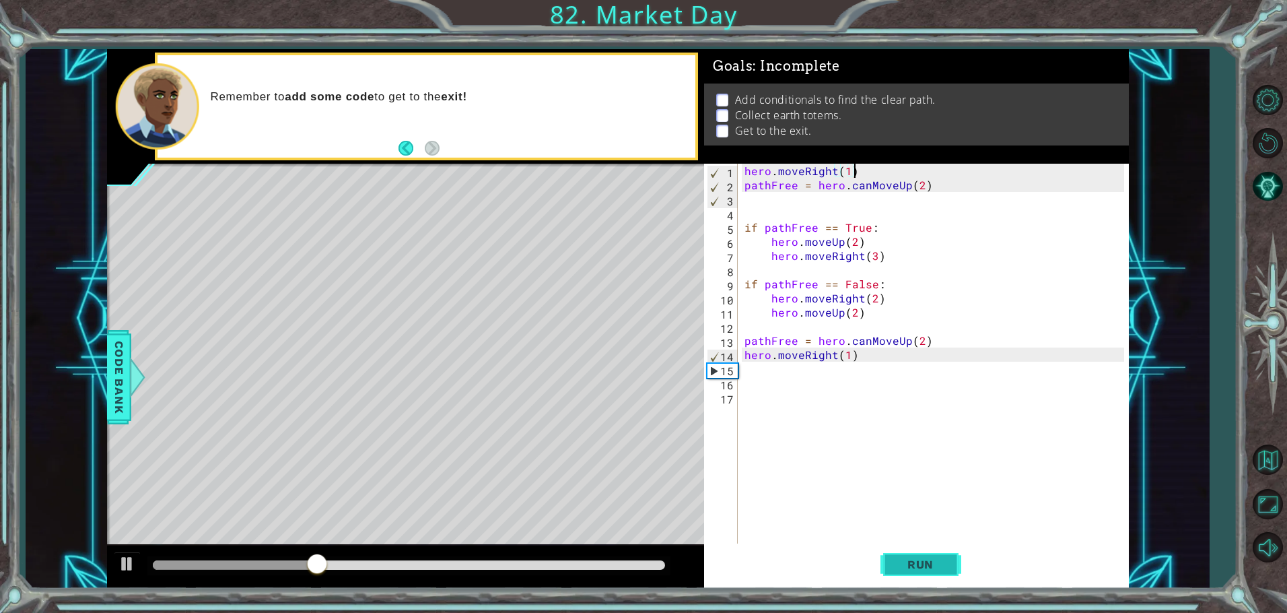
click at [933, 571] on span "Run" at bounding box center [920, 563] width 53 height 13
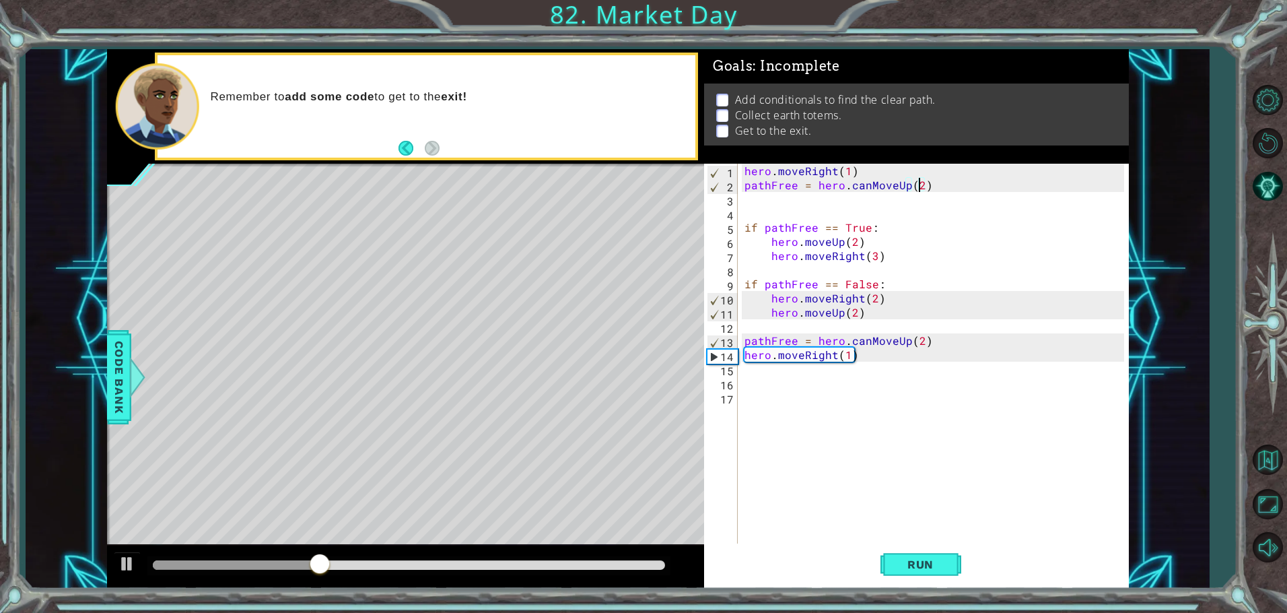
drag, startPoint x: 920, startPoint y: 186, endPoint x: 917, endPoint y: 197, distance: 10.4
click at [918, 191] on div "hero . moveRight ( 1 ) pathFree = hero . canMoveUp ( 2 ) if pathFree == True : …" at bounding box center [936, 369] width 389 height 410
click at [922, 341] on div "hero . moveRight ( 1 ) pathFree = hero . canMoveUp ( ) if pathFree == True : he…" at bounding box center [936, 369] width 389 height 410
drag, startPoint x: 860, startPoint y: 310, endPoint x: 767, endPoint y: 310, distance: 92.2
click at [767, 310] on div "hero . moveRight ( 1 ) pathFree = hero . canMoveUp ( ) if pathFree == True : he…" at bounding box center [936, 369] width 389 height 410
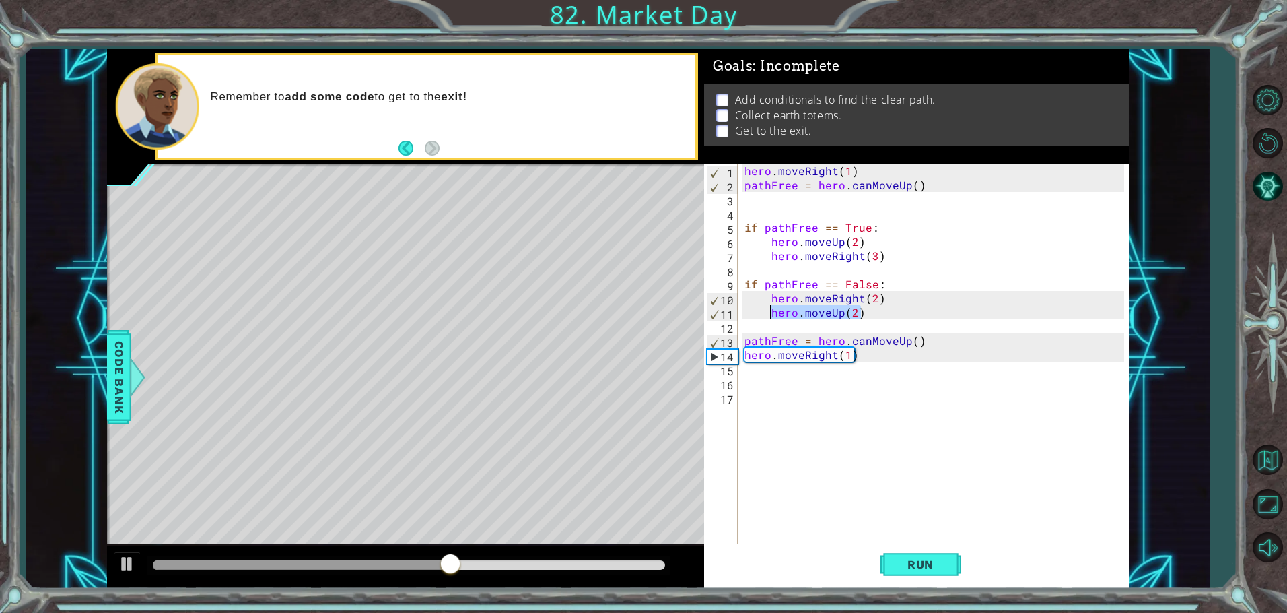
type textarea "hero.moveUp(2)"
click at [942, 573] on button "Run" at bounding box center [920, 564] width 81 height 42
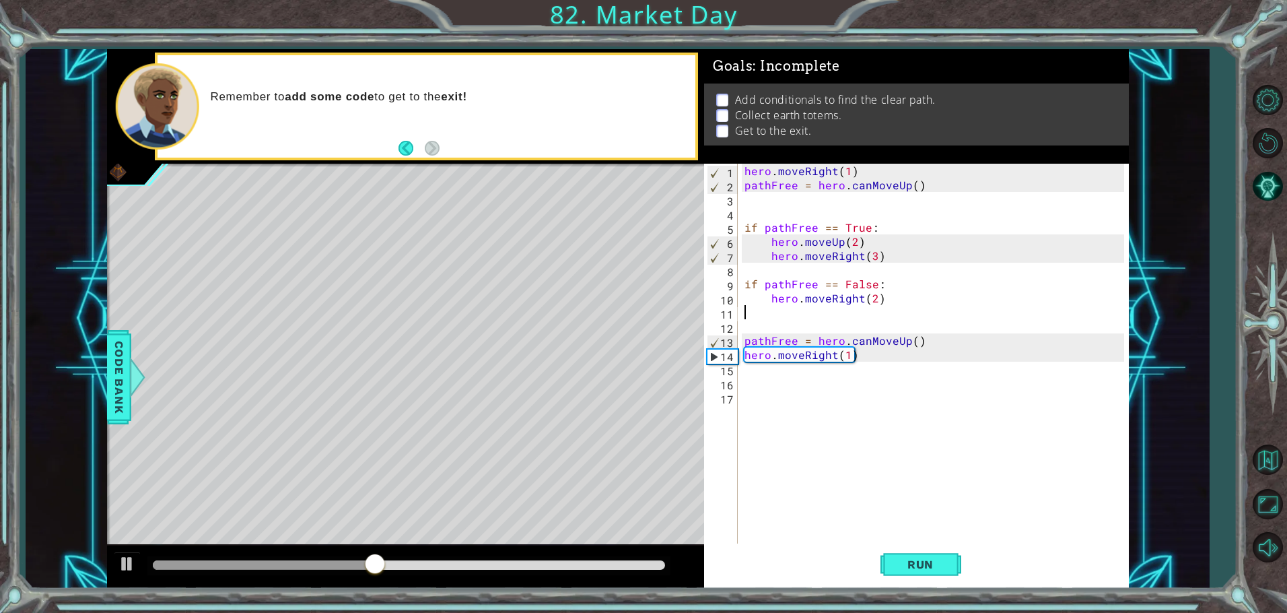
click at [854, 356] on div "hero . moveRight ( 1 ) pathFree = hero . canMoveUp ( ) if pathFree == True : he…" at bounding box center [936, 369] width 389 height 410
click at [879, 298] on div "hero . moveRight ( 1 ) pathFree = hero . canMoveUp ( ) if pathFree == True : he…" at bounding box center [936, 369] width 389 height 410
click at [858, 354] on div "hero . moveRight ( 1 ) pathFree = hero . canMoveUp ( ) if pathFree == True : he…" at bounding box center [936, 369] width 389 height 410
type textarea "hero.moveRight(1)"
click at [126, 386] on span "Code Bank" at bounding box center [119, 377] width 22 height 82
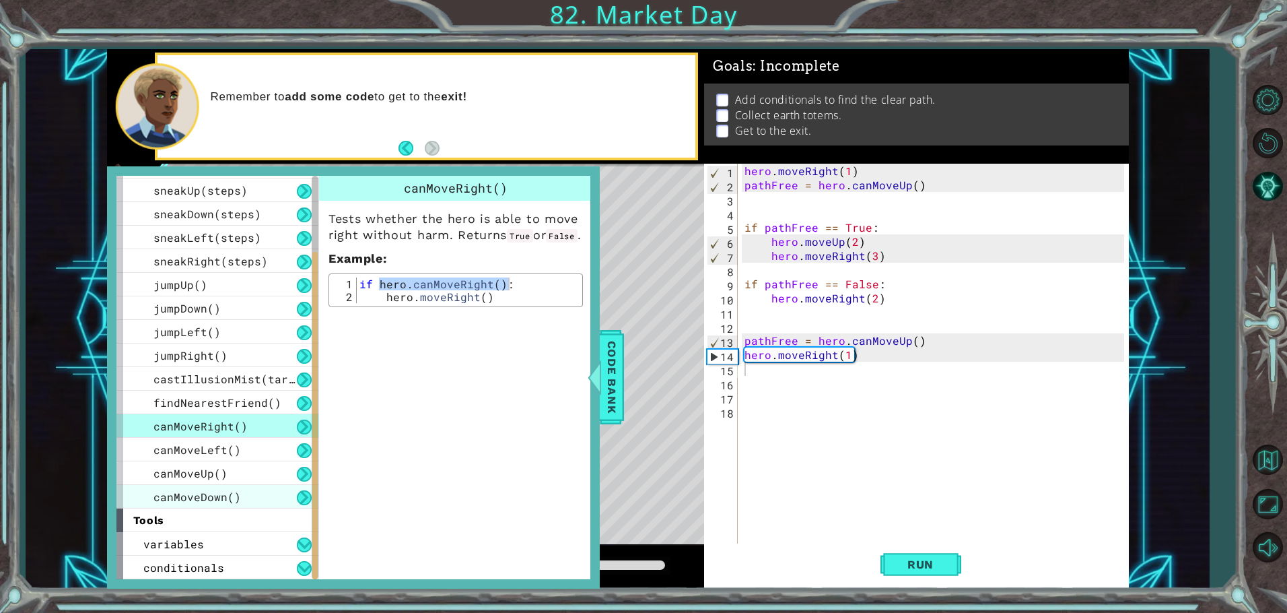
click at [203, 493] on span "canMoveDown()" at bounding box center [197, 496] width 88 height 14
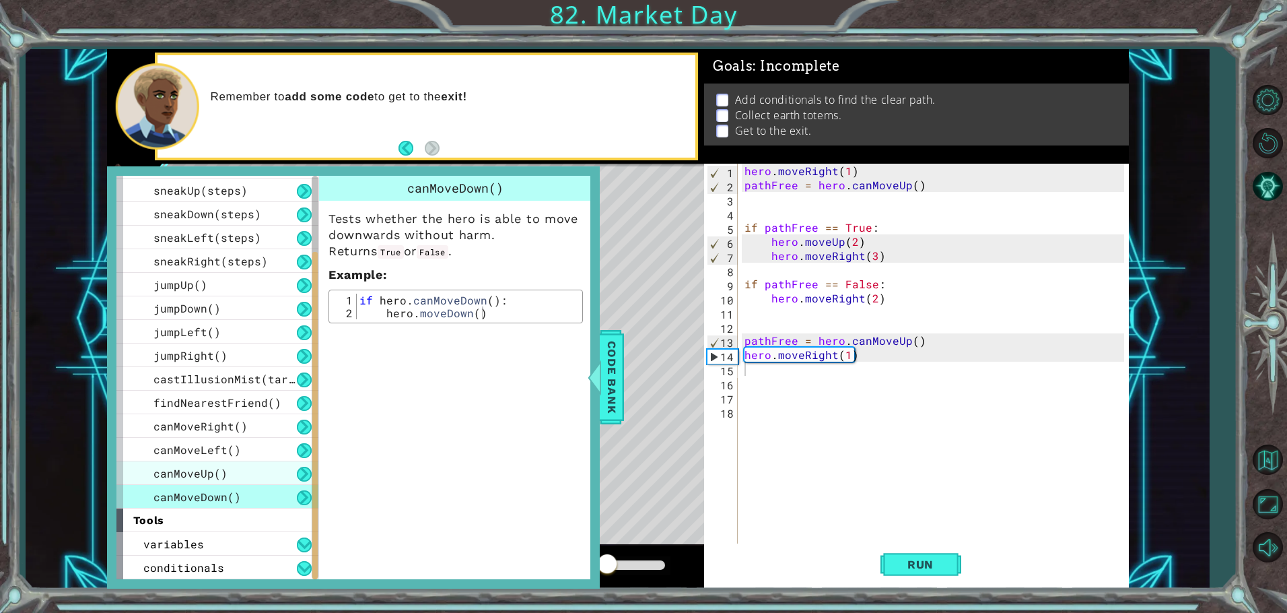
click at [211, 467] on span "canMoveUp()" at bounding box center [190, 473] width 74 height 14
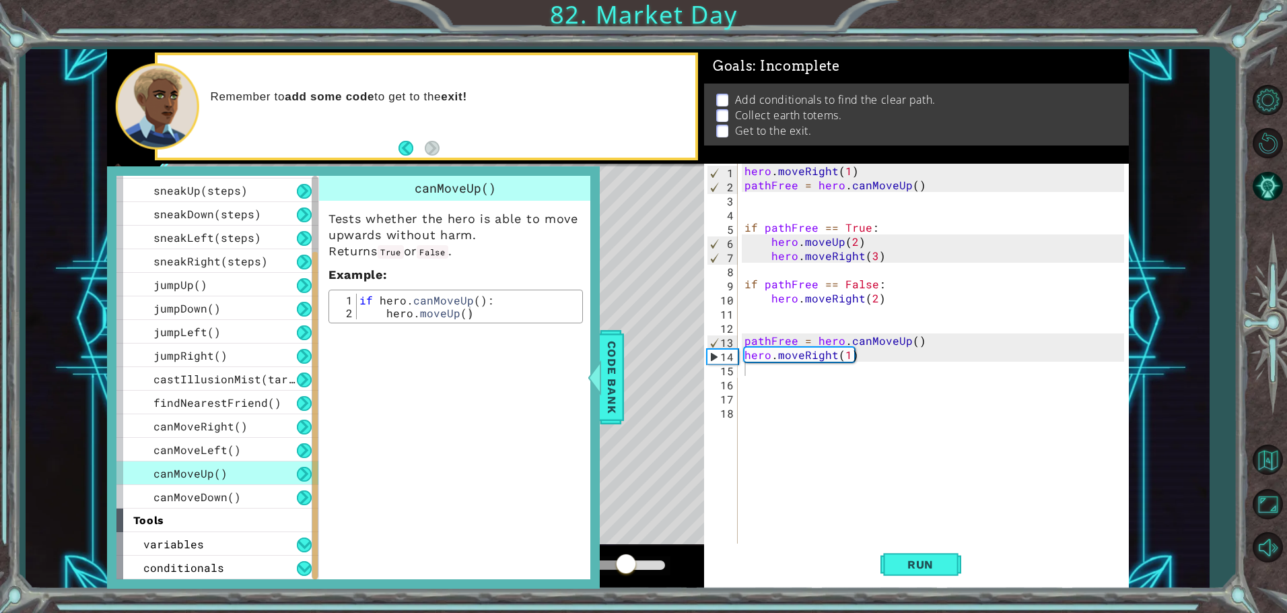
type textarea "if hero.canMoveUp():"
drag, startPoint x: 359, startPoint y: 300, endPoint x: 497, endPoint y: 302, distance: 138.0
click at [497, 302] on div "if hero . canMoveUp ( ) : hero . moveUp ( )" at bounding box center [468, 318] width 222 height 51
click at [770, 381] on div "hero . moveRight ( 1 ) pathFree = hero . canMoveUp ( ) if pathFree == True : he…" at bounding box center [936, 369] width 389 height 410
paste textarea "if hero.canMoveUp():"
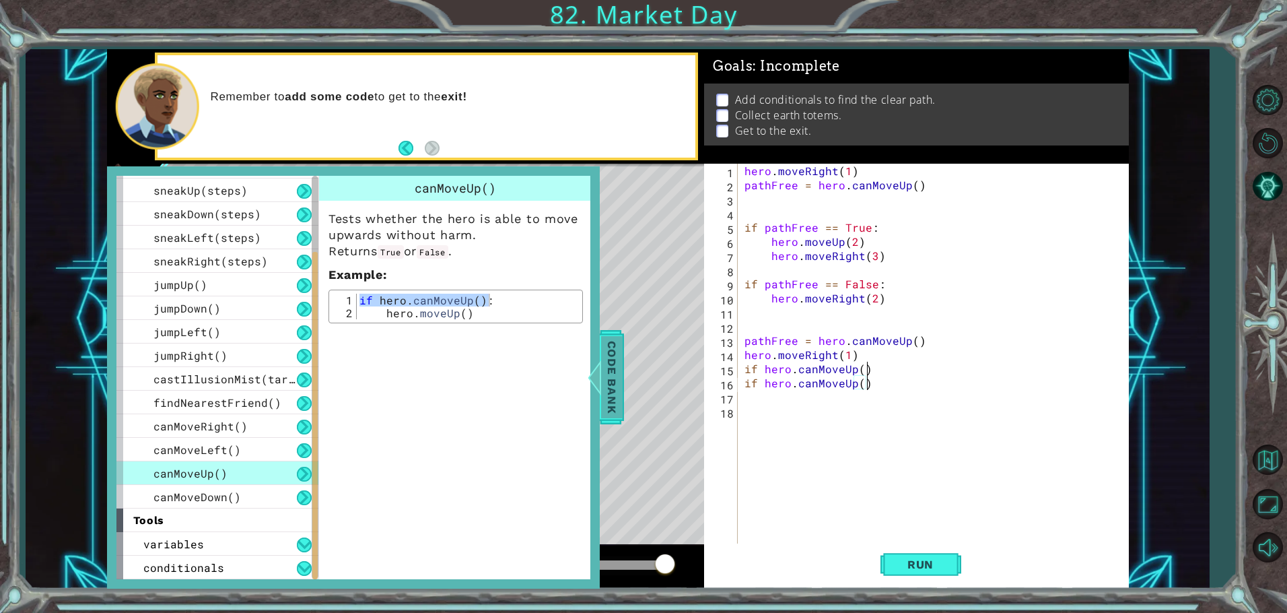
click at [619, 351] on span "Code Bank" at bounding box center [612, 377] width 22 height 82
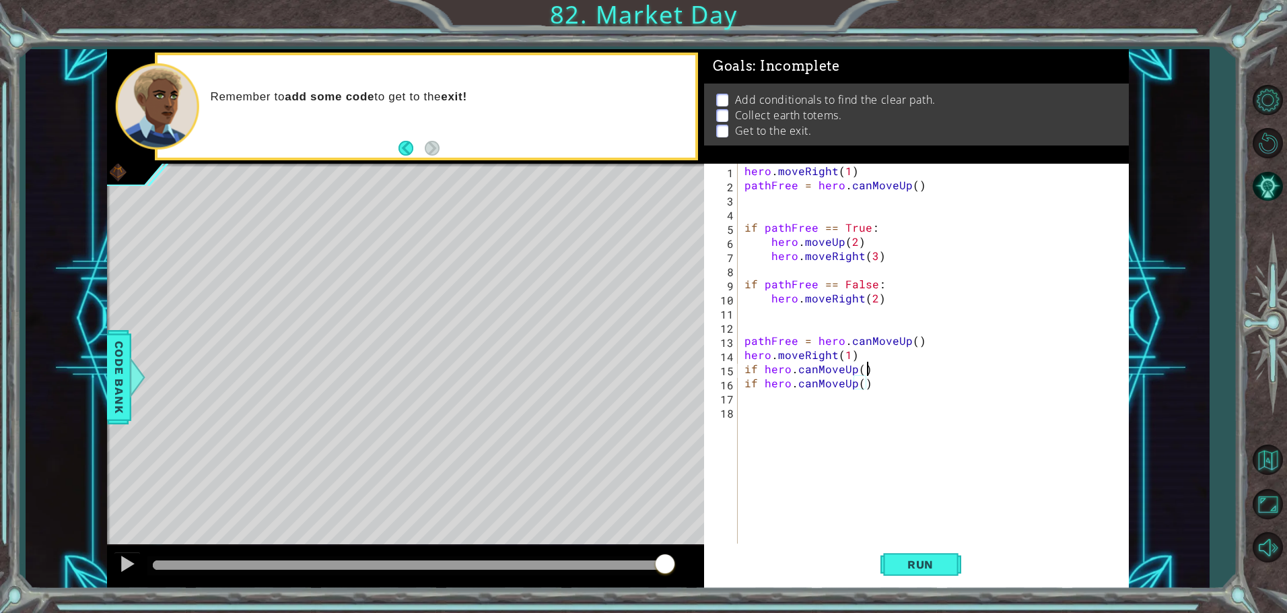
click at [869, 368] on div "hero . moveRight ( 1 ) pathFree = hero . canMoveUp ( ) if pathFree == True : he…" at bounding box center [936, 369] width 389 height 410
type textarea "if hero.canMoveUp():"
click at [874, 392] on div "hero . moveRight ( 1 ) pathFree = hero . canMoveUp ( ) if pathFree == True : he…" at bounding box center [936, 369] width 389 height 410
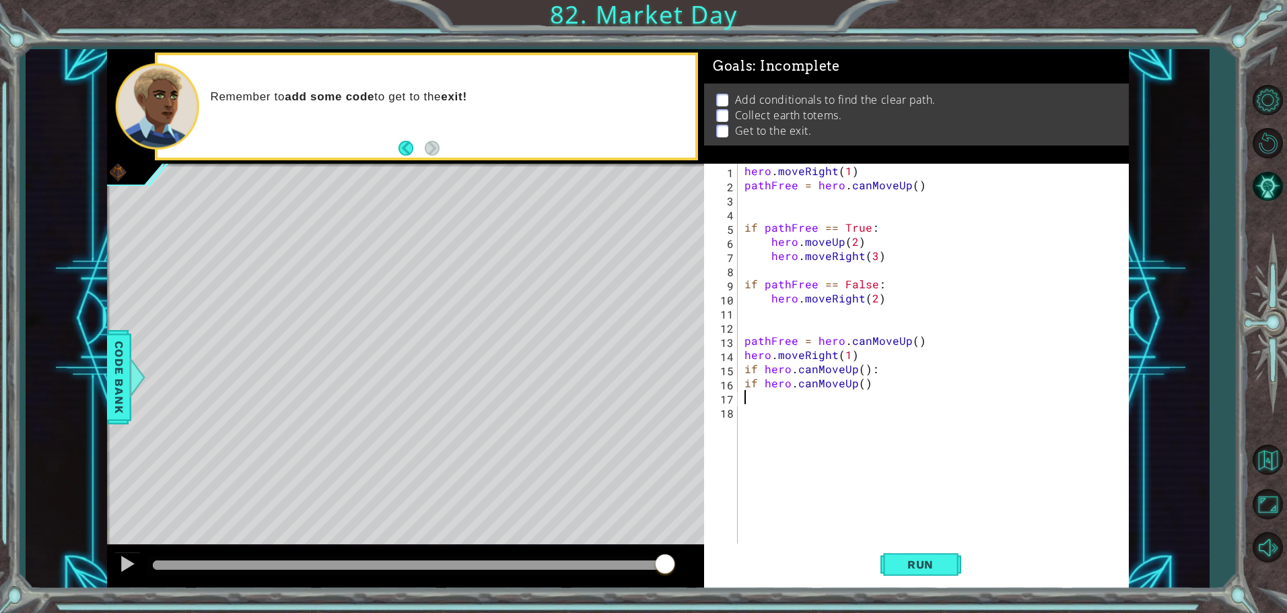
click at [874, 383] on div "hero . moveRight ( 1 ) pathFree = hero . canMoveUp ( ) if pathFree == True : he…" at bounding box center [936, 369] width 389 height 410
type textarea "i"
type textarea "if hero.canMoveUp():"
drag, startPoint x: 925, startPoint y: 588, endPoint x: 928, endPoint y: 577, distance: 11.8
click at [926, 588] on div "1 ההההההההההההההההההההההההההההההההההההההההההההההההההההההההההההההההההההההההההההה…" at bounding box center [643, 306] width 1287 height 613
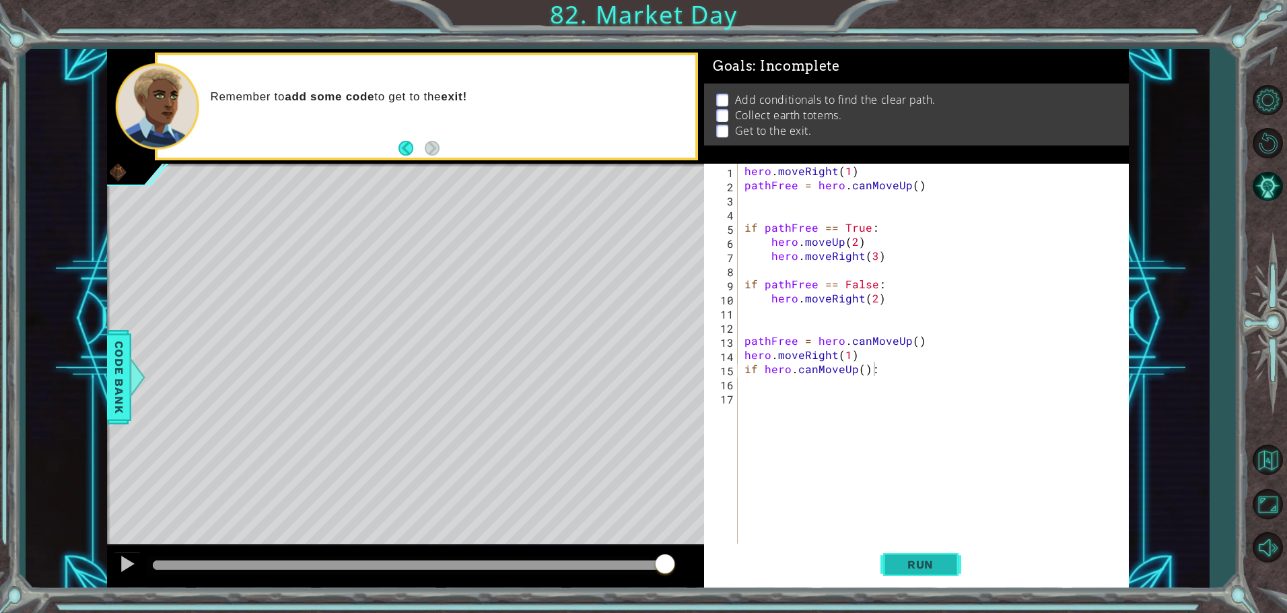
click at [928, 569] on span "Run" at bounding box center [920, 563] width 53 height 13
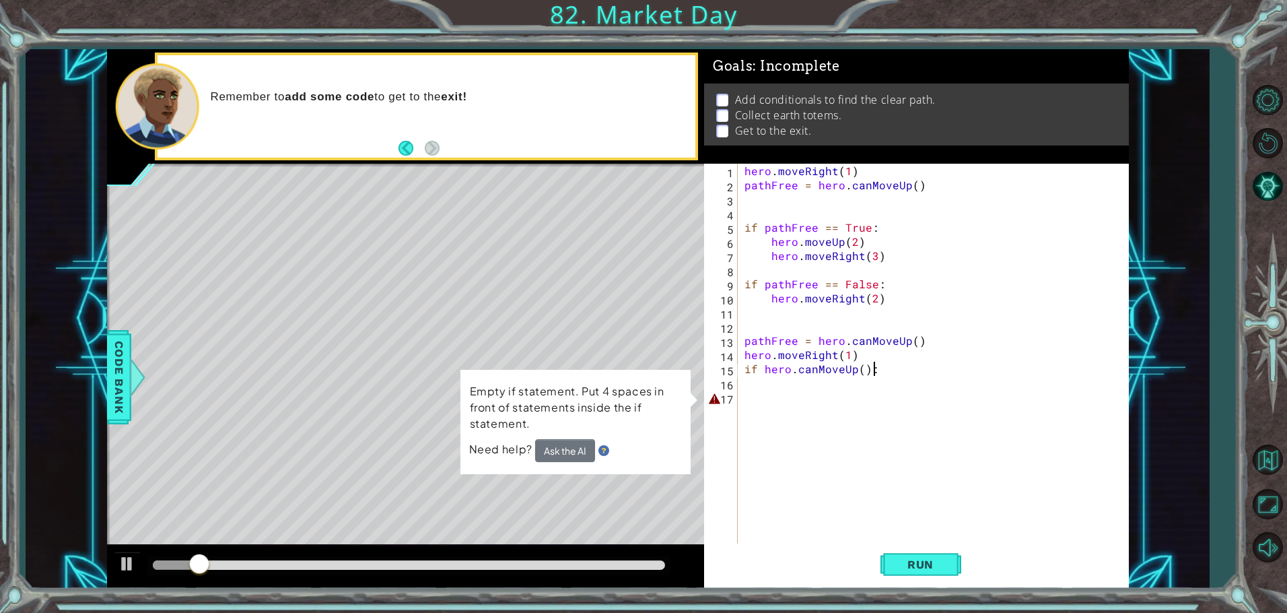
click at [742, 398] on div "hero . moveRight ( 1 ) pathFree = hero . canMoveUp ( ) if pathFree == True : he…" at bounding box center [936, 369] width 389 height 410
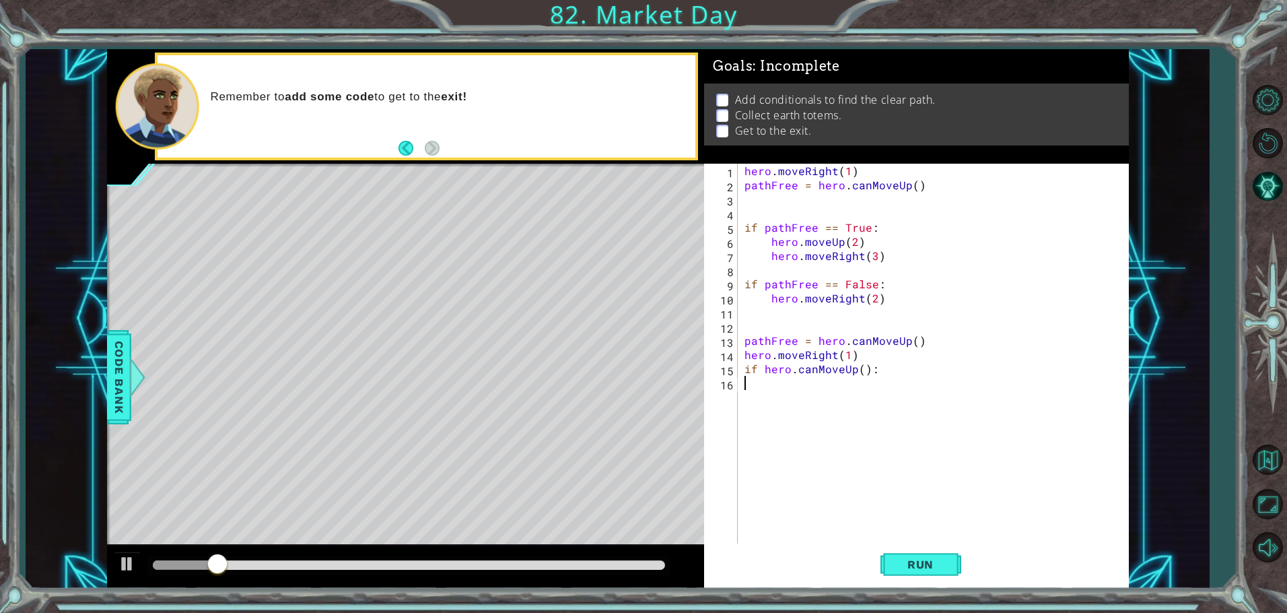
type textarea "if hero.canMoveUp():"
click at [894, 564] on button "Run" at bounding box center [920, 564] width 81 height 42
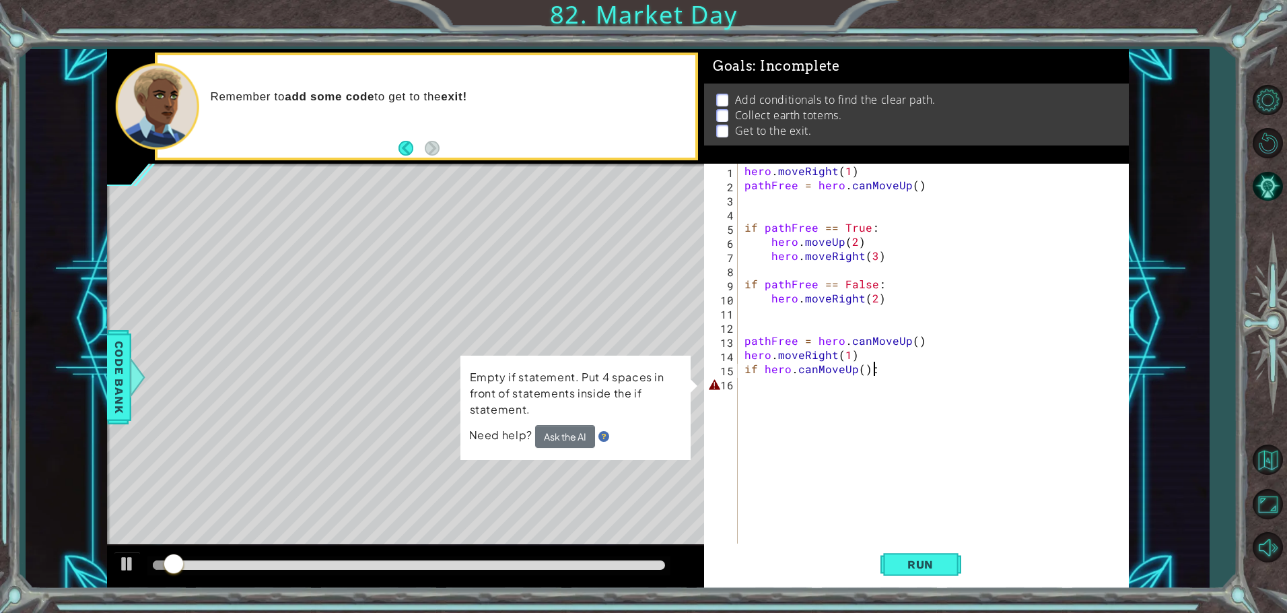
click at [744, 380] on div "hero . moveRight ( 1 ) pathFree = hero . canMoveUp ( ) if pathFree == True : he…" at bounding box center [936, 369] width 389 height 410
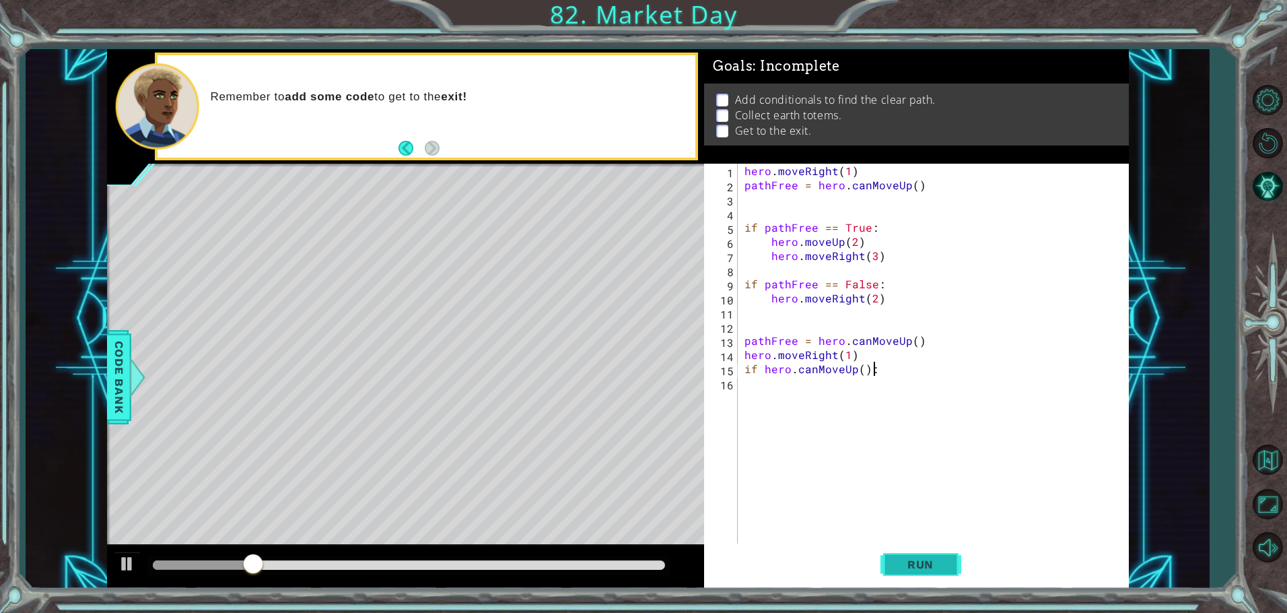
click at [906, 557] on button "Run" at bounding box center [920, 564] width 81 height 42
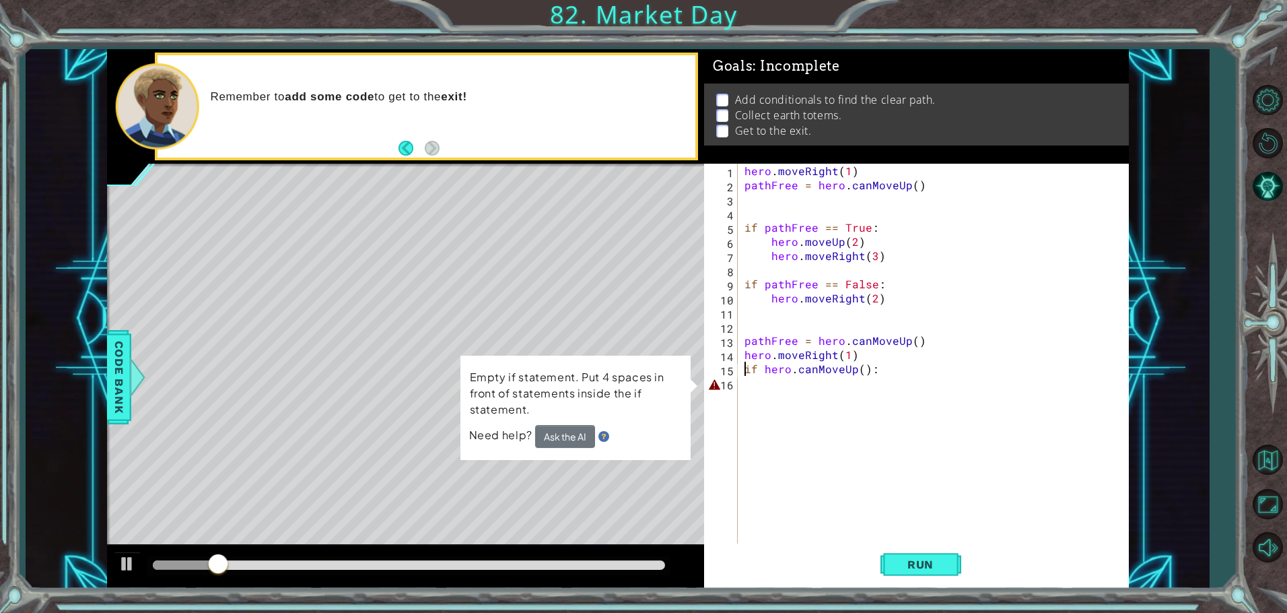
click at [743, 369] on div "hero . moveRight ( 1 ) pathFree = hero . canMoveUp ( ) if pathFree == True : he…" at bounding box center [936, 369] width 389 height 410
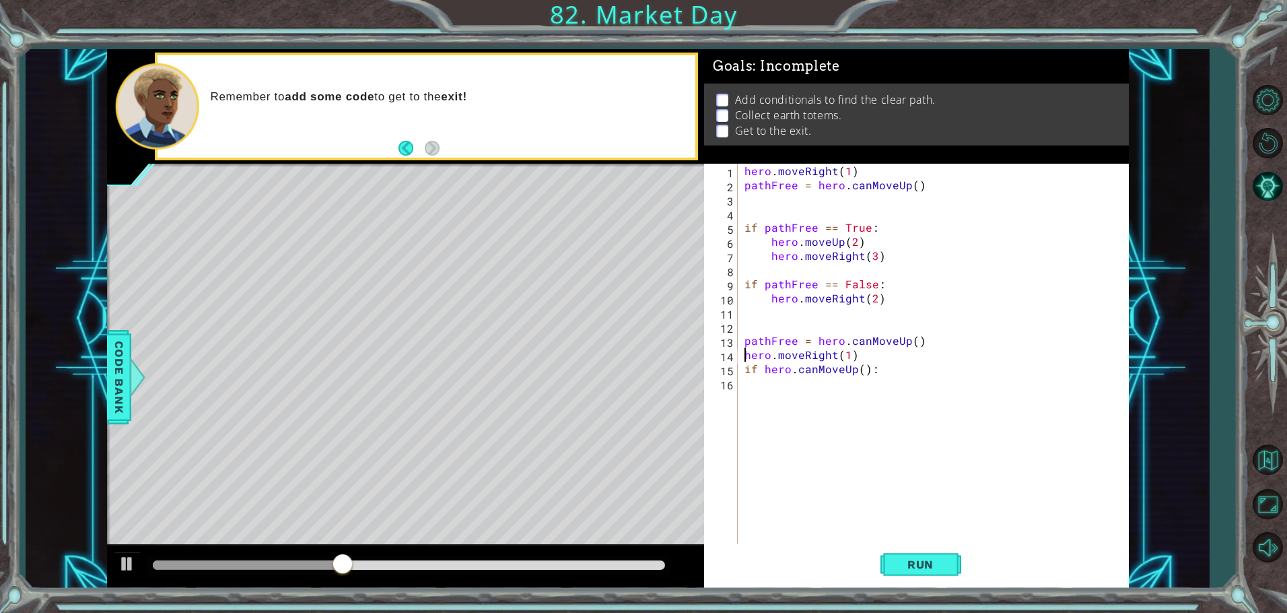
click at [744, 354] on div "hero . moveRight ( 1 ) pathFree = hero . canMoveUp ( ) if pathFree == True : he…" at bounding box center [936, 369] width 389 height 410
click at [950, 569] on button "Run" at bounding box center [920, 564] width 81 height 42
click at [876, 253] on div "hero . moveRight ( 1 ) pathFree = hero . canMoveUp ( ) if pathFree == True : he…" at bounding box center [936, 369] width 389 height 410
click at [881, 250] on div "hero . moveRight ( 1 ) pathFree = hero . canMoveUp ( ) if pathFree == True : he…" at bounding box center [936, 369] width 389 height 410
click at [885, 293] on div "hero . moveRight ( 1 ) pathFree = hero . canMoveUp ( ) if pathFree == True : he…" at bounding box center [936, 369] width 389 height 410
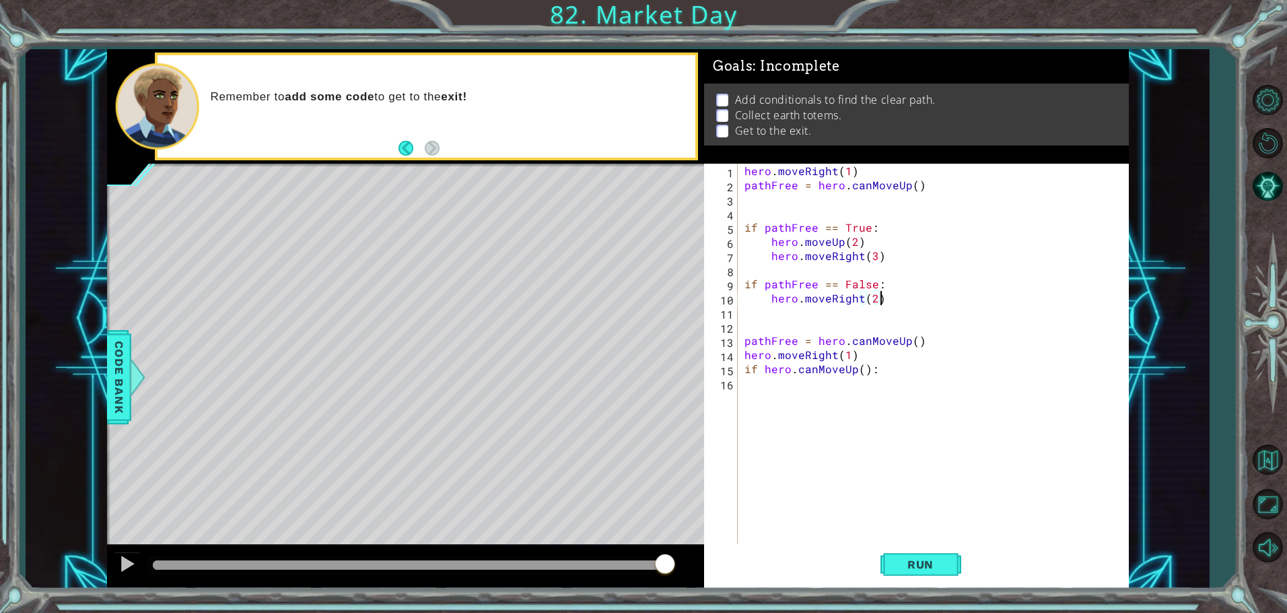
click at [883, 283] on div "hero . moveRight ( 1 ) pathFree = hero . canMoveUp ( ) if pathFree == True : he…" at bounding box center [936, 369] width 389 height 410
click at [874, 283] on div "hero . moveRight ( 1 ) pathFree = hero . canMoveUp ( ) if pathFree == True : he…" at bounding box center [936, 369] width 389 height 410
click at [885, 283] on div "hero . moveRight ( 1 ) pathFree = hero . canMoveUp ( ) if pathFree == True : he…" at bounding box center [936, 369] width 389 height 410
click at [872, 296] on div "hero . moveRight ( 1 ) pathFree = hero . canMoveUp ( ) if pathFree == True : he…" at bounding box center [936, 369] width 389 height 410
type textarea "hero.moveRight(3)"
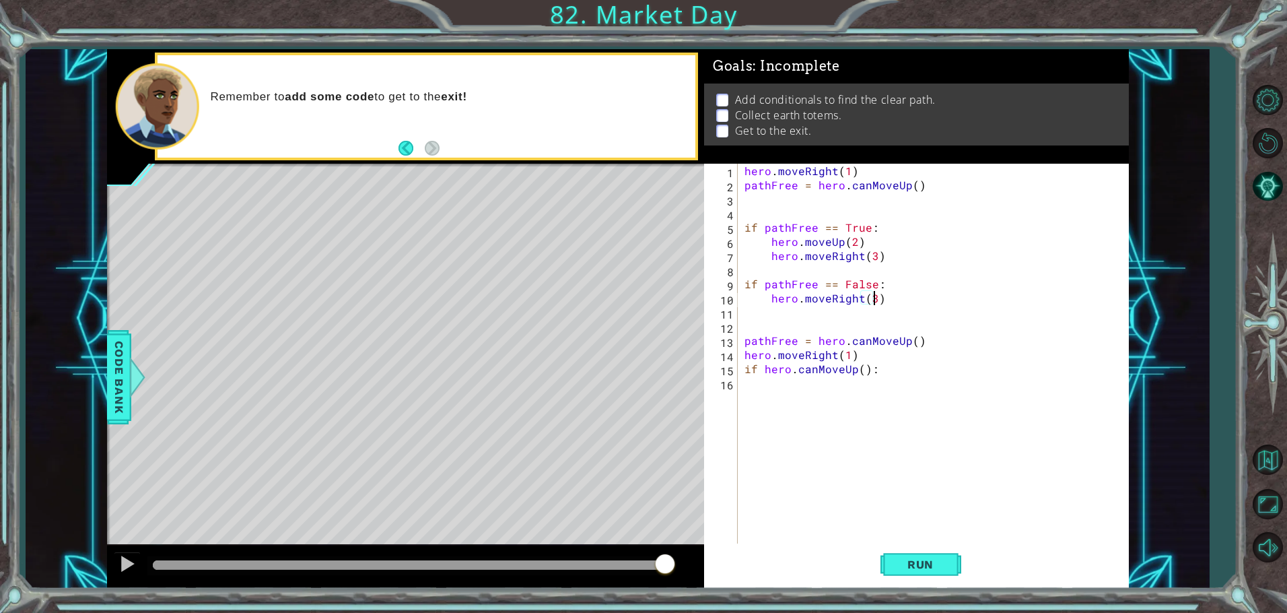
scroll to position [0, 8]
click at [883, 296] on div "hero . moveRight ( 1 ) pathFree = hero . canMoveUp ( ) if pathFree == True : he…" at bounding box center [936, 369] width 389 height 410
click at [769, 308] on div "hero . moveRight ( 1 ) pathFree = hero . canMoveUp ( ) if pathFree == True : he…" at bounding box center [936, 369] width 389 height 410
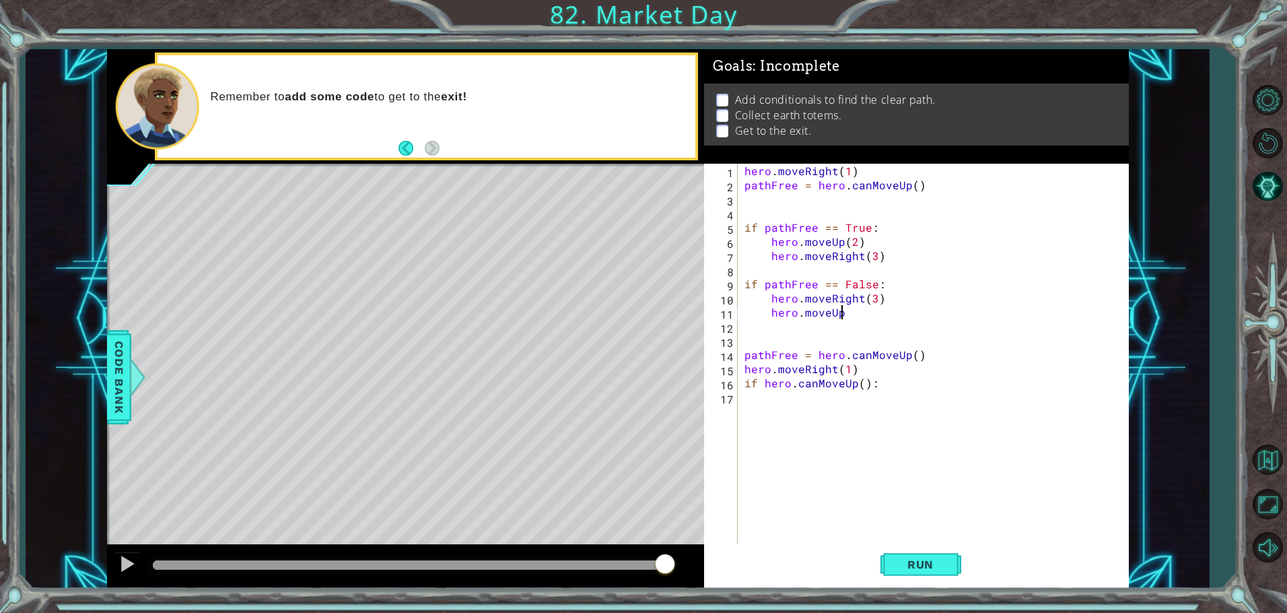
click at [847, 313] on div "hero . moveRight ( 1 ) pathFree = hero . canMoveUp ( ) if pathFree == True : he…" at bounding box center [936, 369] width 389 height 410
type textarea "hero.moveUp(2)"
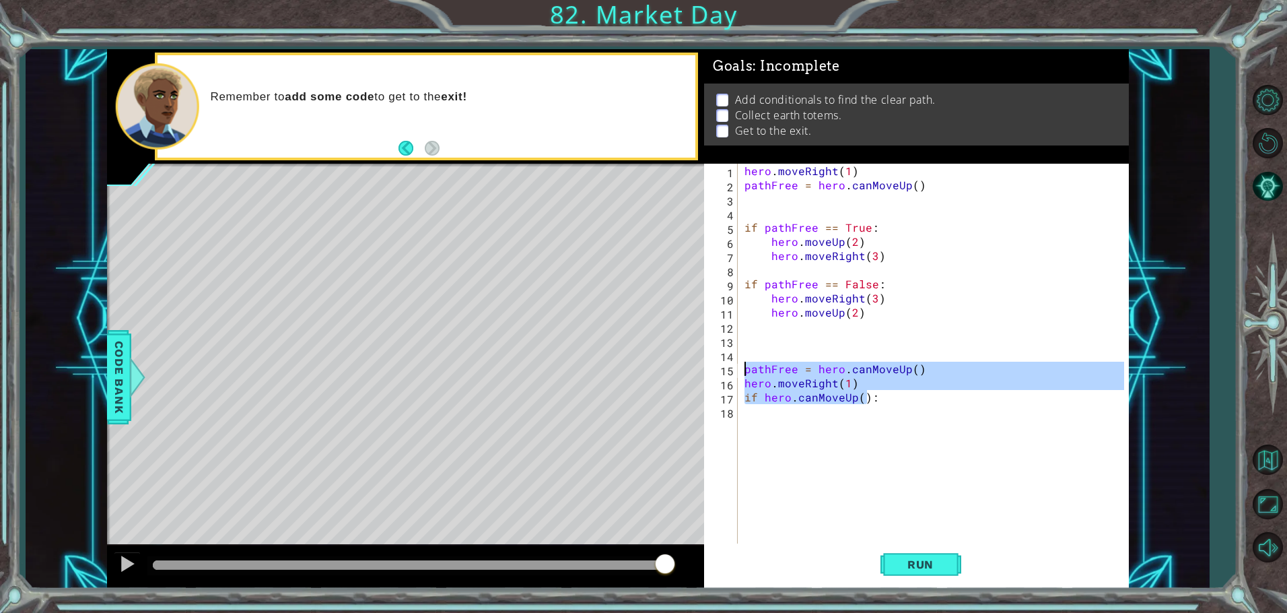
drag, startPoint x: 867, startPoint y: 397, endPoint x: 742, endPoint y: 363, distance: 129.6
click at [742, 363] on div "hero . moveRight ( 1 ) pathFree = hero . canMoveUp ( ) if pathFree == True : he…" at bounding box center [936, 369] width 389 height 410
type textarea ":"
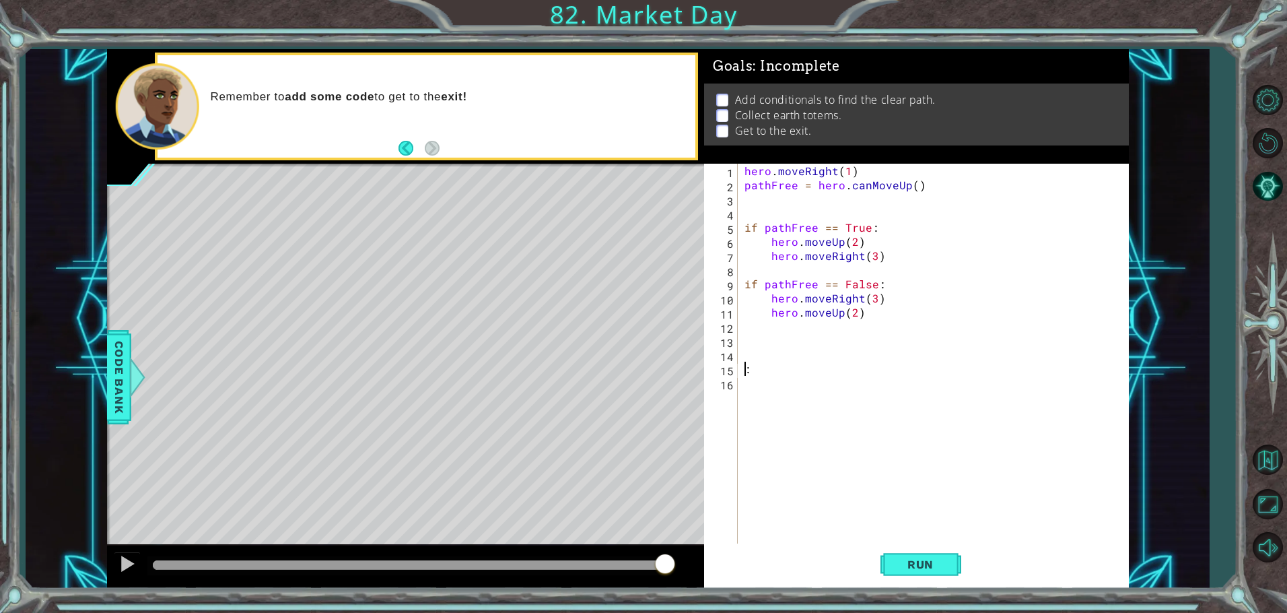
click at [753, 377] on div "hero . moveRight ( 1 ) pathFree = hero . canMoveUp ( ) if pathFree == True : he…" at bounding box center [936, 369] width 389 height 410
click at [753, 366] on div "hero . moveRight ( 1 ) pathFree = hero . canMoveUp ( ) if pathFree == True : he…" at bounding box center [936, 369] width 389 height 410
type textarea ":"
click at [756, 393] on div "hero . moveRight ( 1 ) pathFree = hero . canMoveUp ( ) if pathFree == True : he…" at bounding box center [936, 369] width 389 height 410
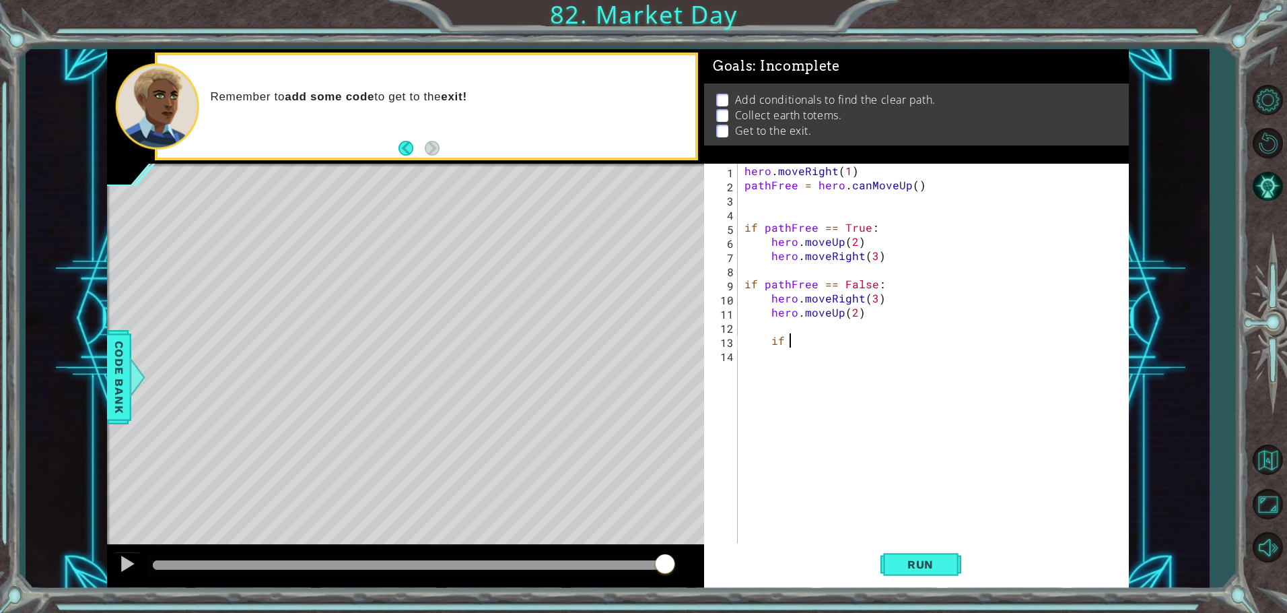
type textarea "i"
click at [796, 339] on div "hero . moveRight ( 1 ) pathFree = hero . canMoveUp ( ) if pathFree == True : he…" at bounding box center [936, 369] width 389 height 410
click at [835, 339] on div "hero . moveRight ( 1 ) pathFree = hero . canMoveUp ( ) if pathFree == True : he…" at bounding box center [936, 369] width 389 height 410
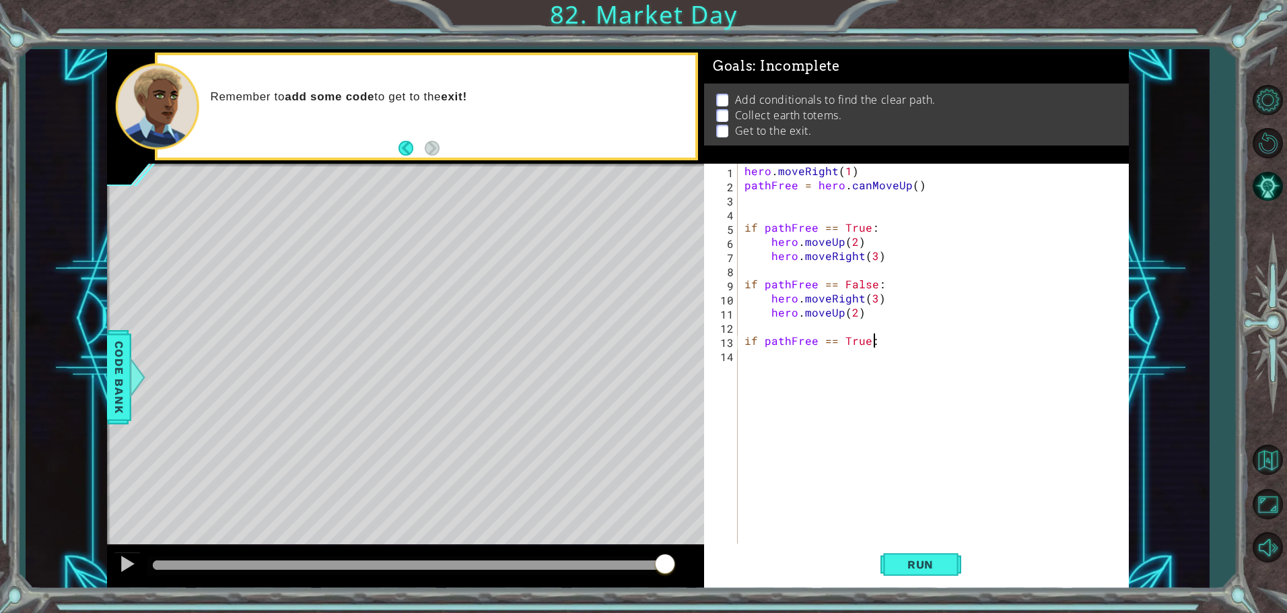
scroll to position [0, 7]
type textarea "if pathFree == True:"
